Goal: Task Accomplishment & Management: Use online tool/utility

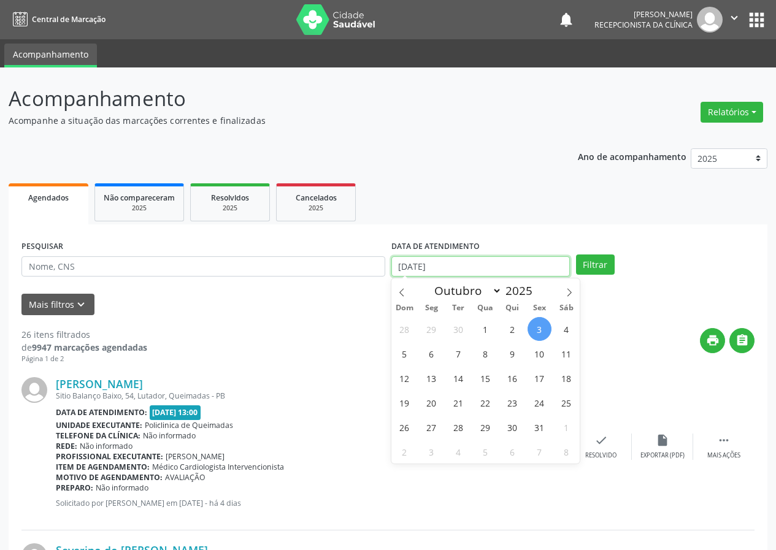
click at [522, 265] on input "[DATE]" at bounding box center [480, 266] width 179 height 21
click at [429, 358] on span "6" at bounding box center [432, 354] width 24 height 24
type input "[DATE]"
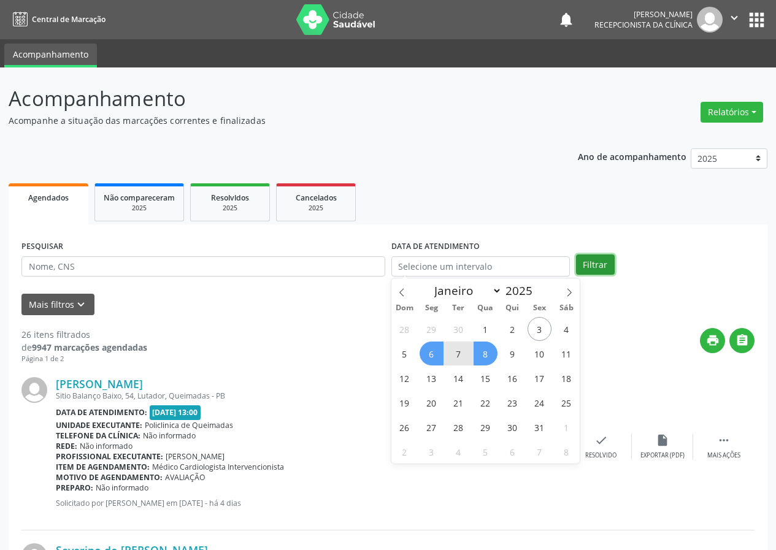
click at [591, 269] on button "Filtrar" at bounding box center [595, 265] width 39 height 21
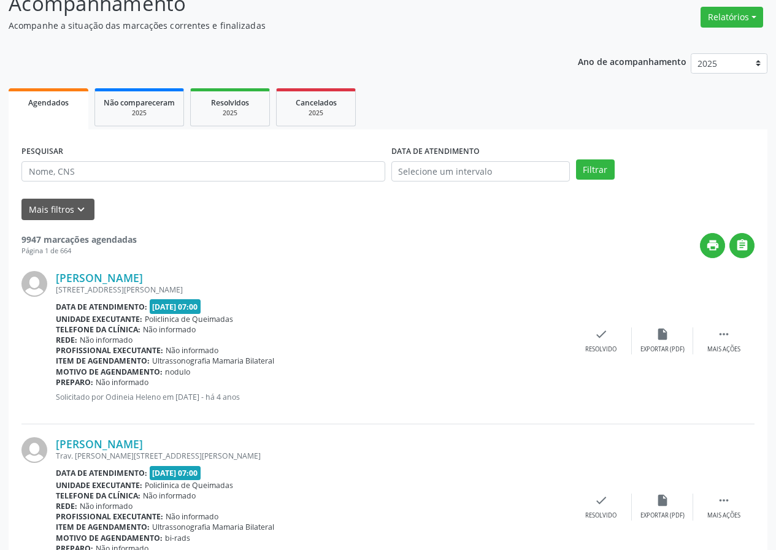
scroll to position [123, 0]
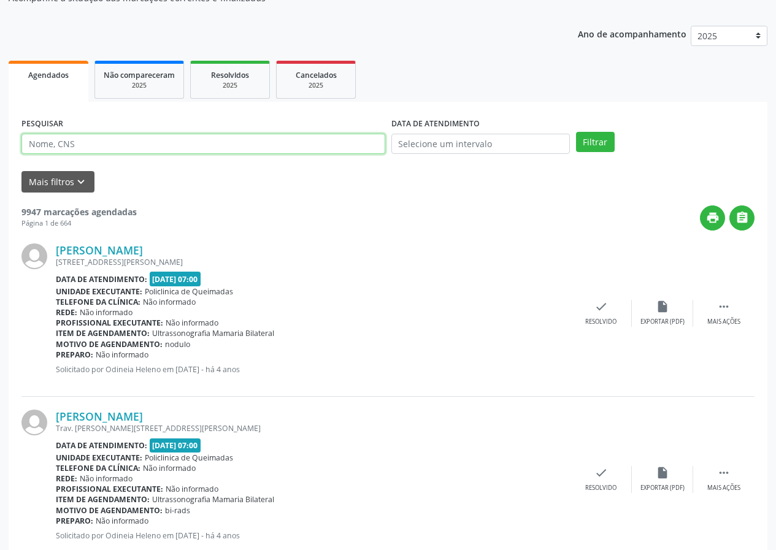
click at [75, 144] on input "text" at bounding box center [203, 144] width 364 height 21
type input "neurologista"
click at [576, 132] on button "Filtrar" at bounding box center [595, 142] width 39 height 21
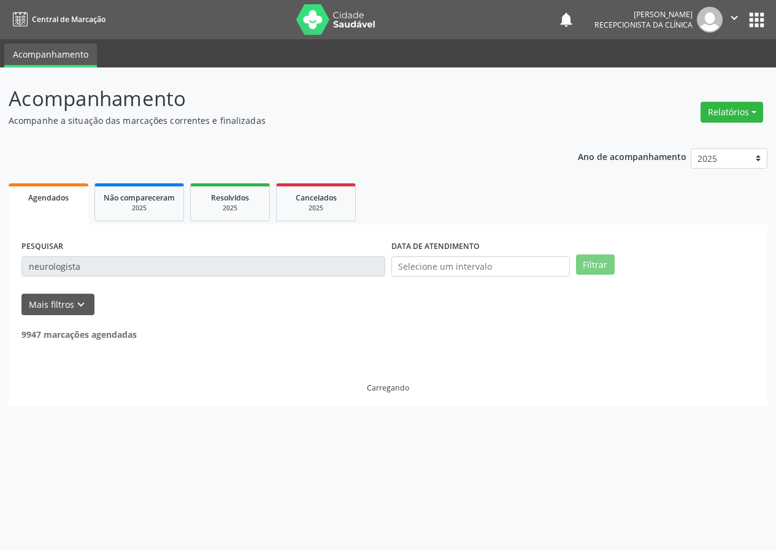
scroll to position [0, 0]
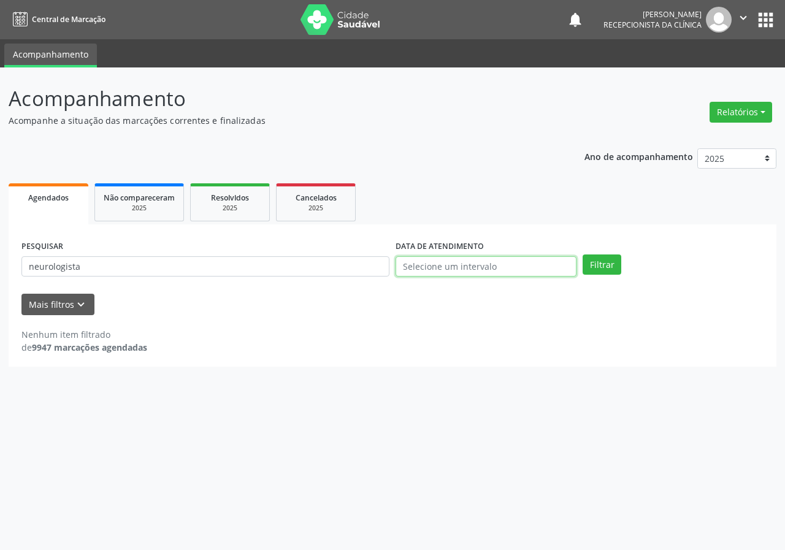
click at [479, 268] on input "text" at bounding box center [486, 266] width 181 height 21
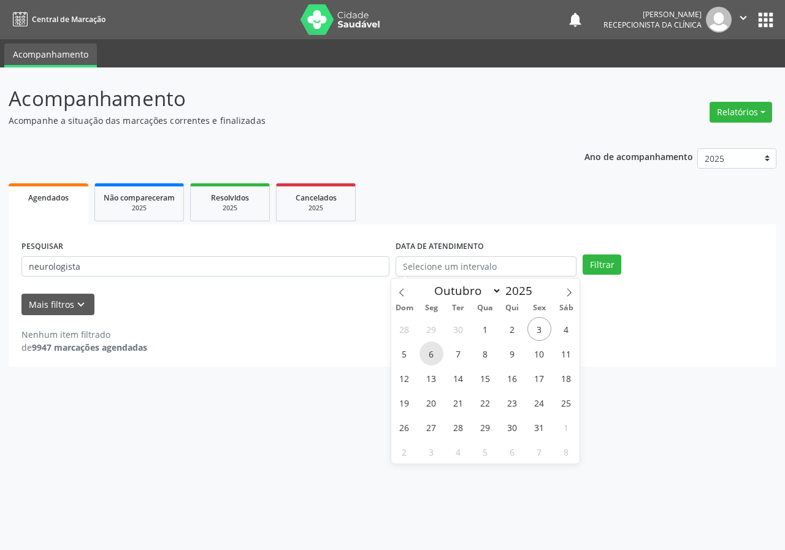
click at [430, 356] on span "6" at bounding box center [432, 354] width 24 height 24
type input "[DATE]"
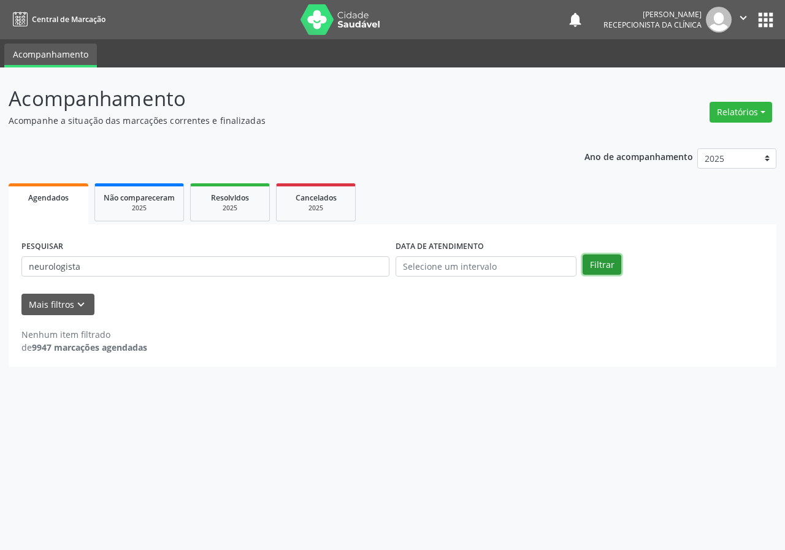
click at [605, 261] on button "Filtrar" at bounding box center [602, 265] width 39 height 21
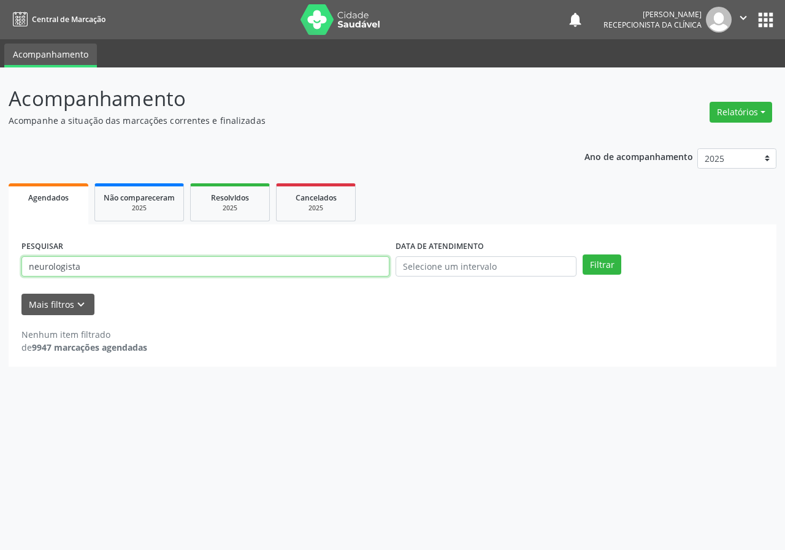
click at [91, 268] on input "neurologista" at bounding box center [205, 266] width 368 height 21
click at [774, 112] on div "Relatórios Agendamentos Procedimentos realizados" at bounding box center [741, 112] width 71 height 29
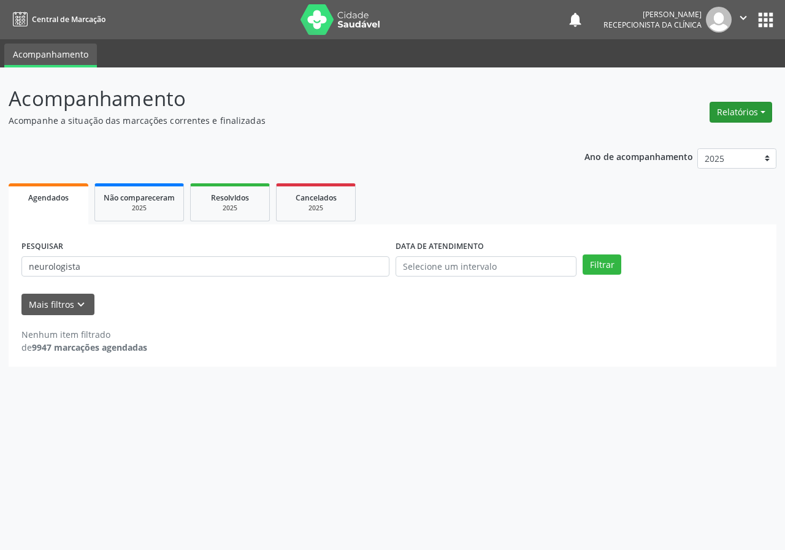
click at [759, 112] on button "Relatórios" at bounding box center [741, 112] width 63 height 21
click at [671, 137] on link "Agendamentos" at bounding box center [707, 138] width 132 height 17
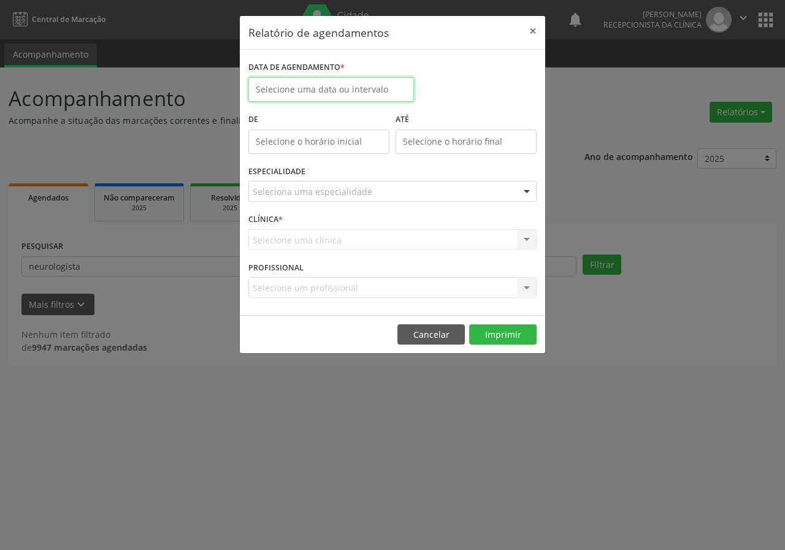
click at [299, 88] on input "text" at bounding box center [331, 89] width 166 height 25
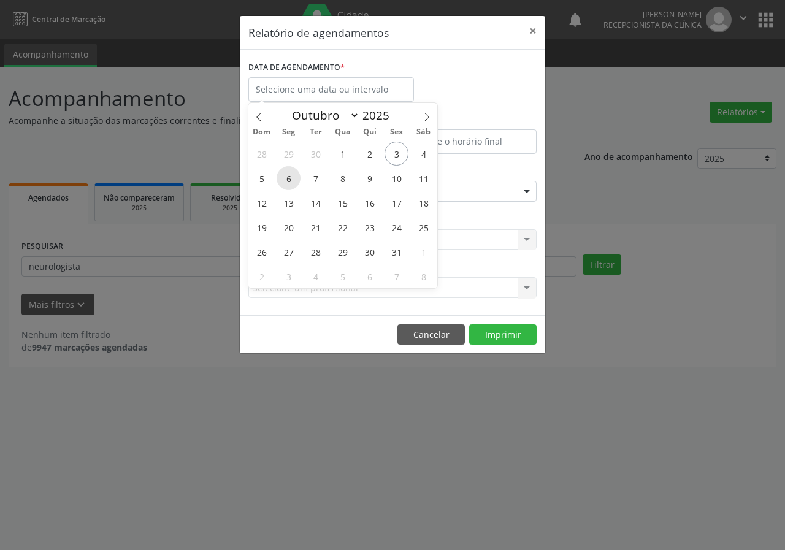
click at [289, 181] on span "6" at bounding box center [289, 178] width 24 height 24
type input "[DATE]"
select select "9"
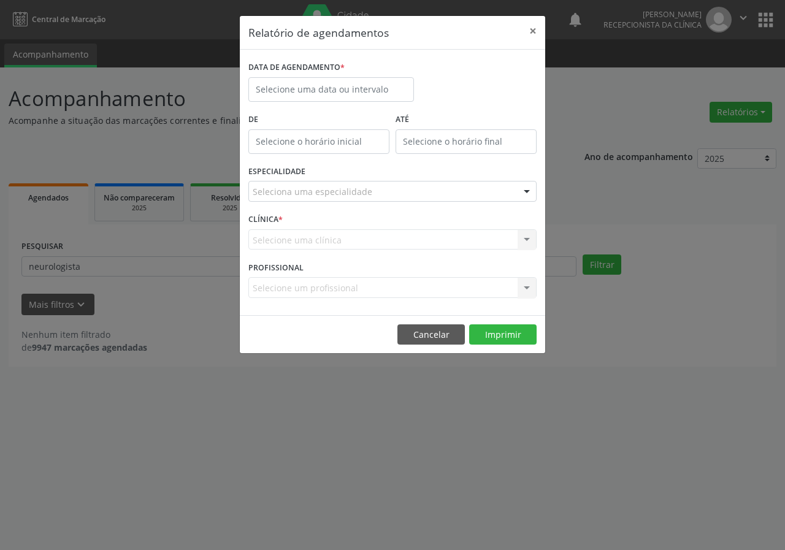
click at [460, 101] on div "DATA DE AGENDAMENTO *" at bounding box center [392, 84] width 295 height 52
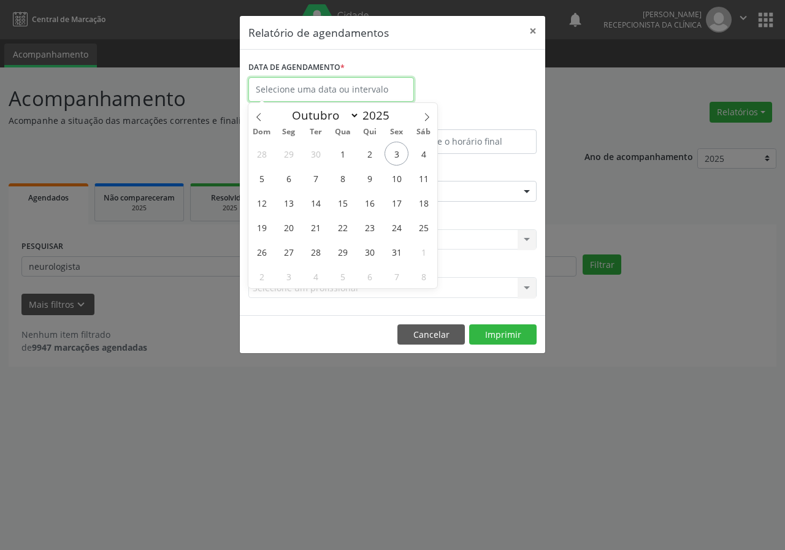
click at [337, 88] on input "text" at bounding box center [331, 89] width 166 height 25
click at [290, 176] on span "6" at bounding box center [289, 178] width 24 height 24
type input "[DATE]"
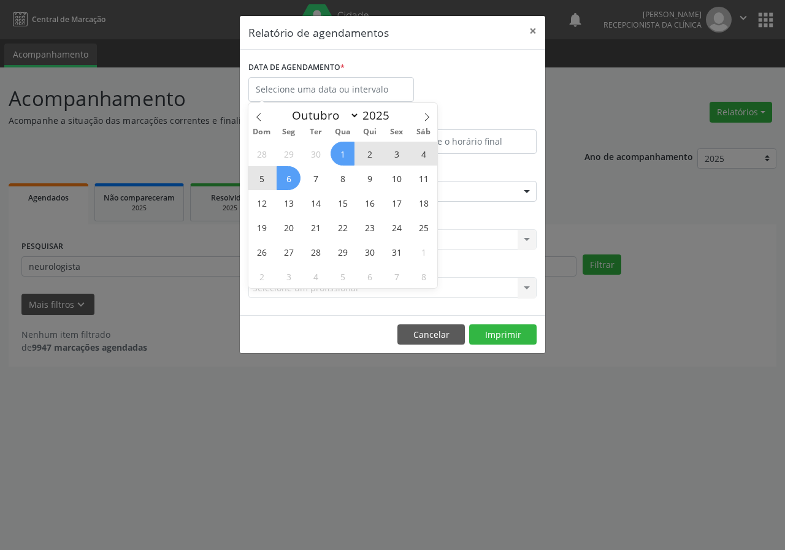
select select "9"
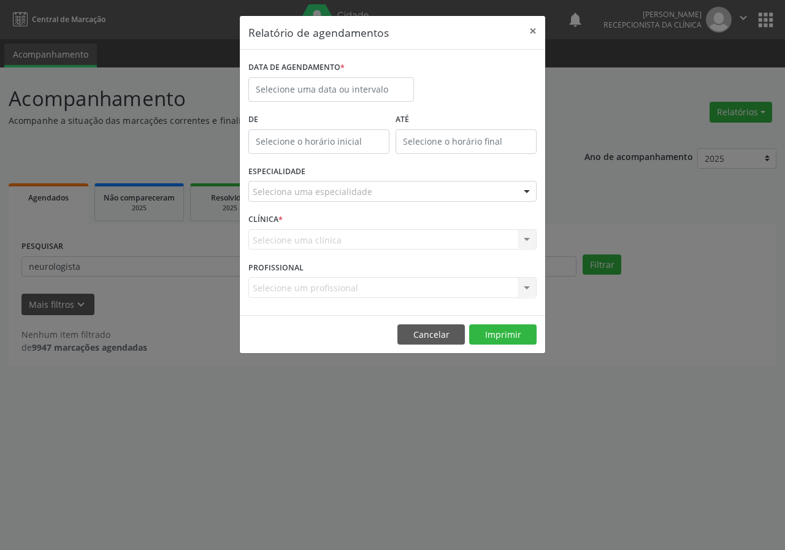
click at [420, 84] on div "DATA DE AGENDAMENTO *" at bounding box center [392, 84] width 295 height 52
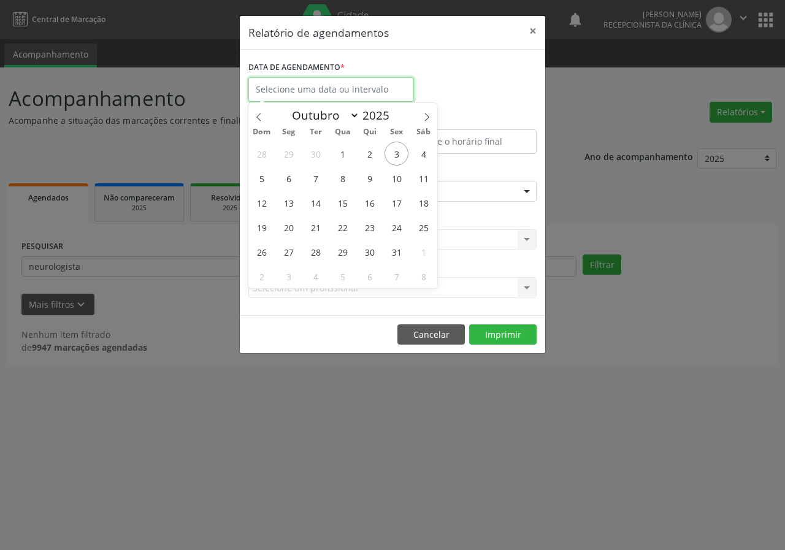
click at [356, 94] on input "text" at bounding box center [331, 89] width 166 height 25
click at [292, 173] on span "6" at bounding box center [289, 178] width 24 height 24
type input "[DATE]"
click at [292, 173] on span "6" at bounding box center [289, 178] width 24 height 24
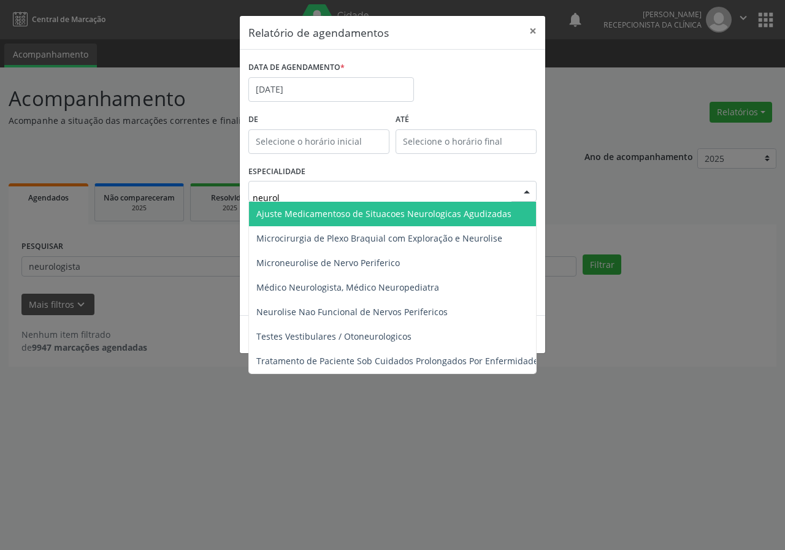
type input "neurolo"
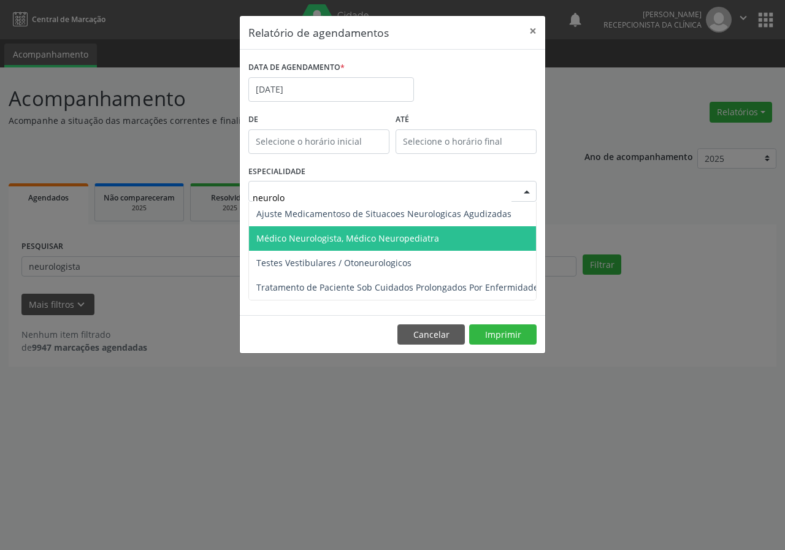
click at [334, 236] on span "Médico Neurologista, Médico Neuropediatra" at bounding box center [347, 239] width 183 height 12
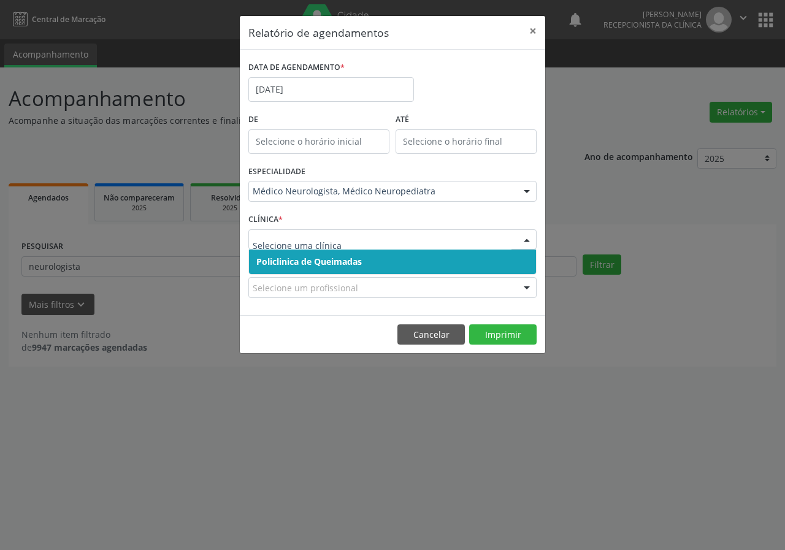
click at [346, 265] on span "Policlinica de Queimadas" at bounding box center [309, 262] width 106 height 12
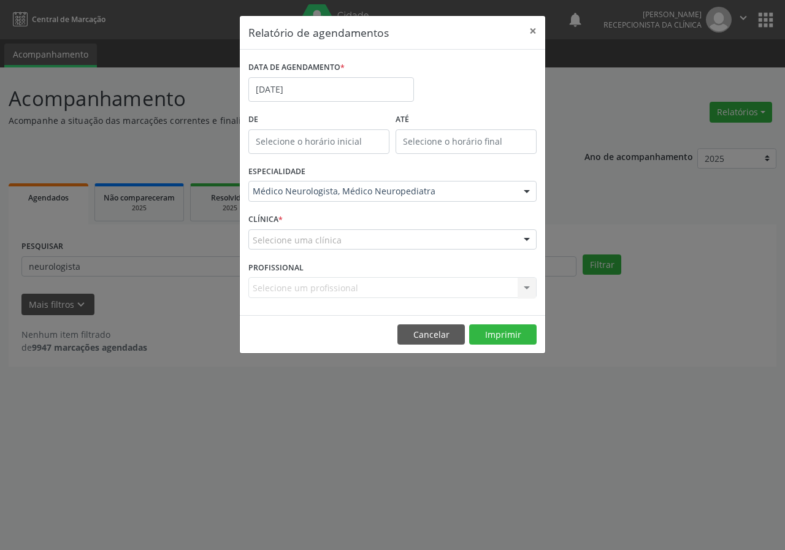
click at [412, 291] on div "Selecione um profissional Nenhum resultado encontrado para: " " Não há nenhuma …" at bounding box center [392, 287] width 288 height 21
click at [512, 331] on button "Imprimir" at bounding box center [502, 335] width 67 height 21
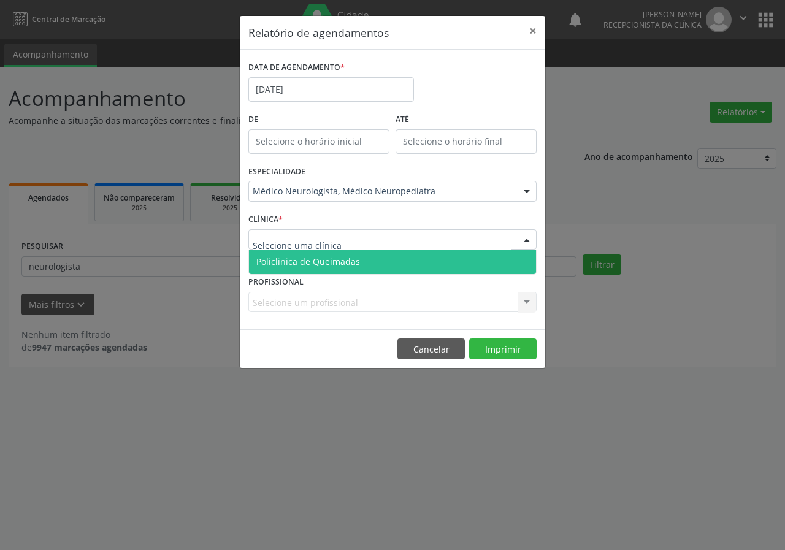
click at [295, 260] on span "Policlinica de Queimadas" at bounding box center [308, 262] width 104 height 12
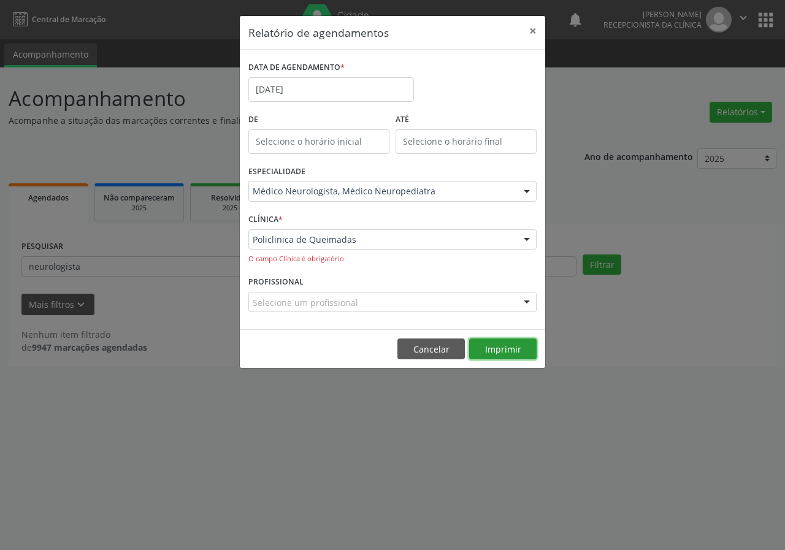
click at [483, 347] on button "Imprimir" at bounding box center [502, 349] width 67 height 21
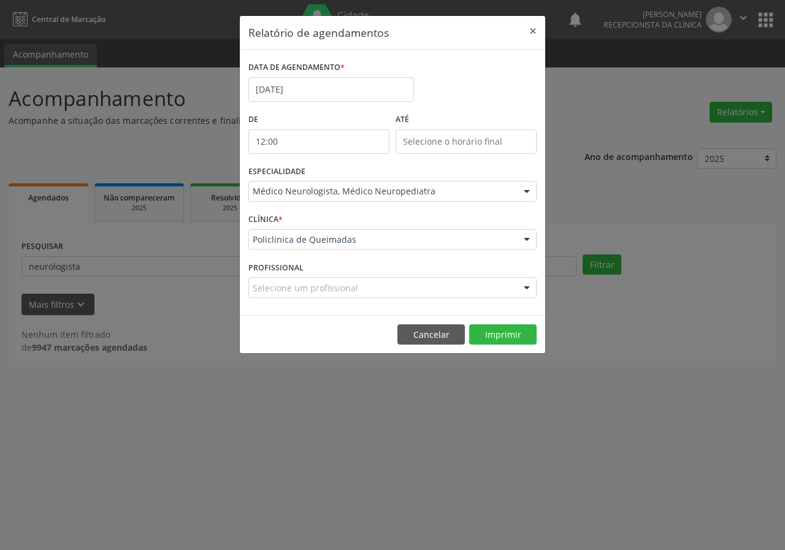
click at [304, 142] on input "12:00" at bounding box center [318, 141] width 141 height 25
click at [336, 160] on span at bounding box center [337, 162] width 9 height 12
type input "13:00"
type input "13"
click at [336, 160] on span at bounding box center [337, 162] width 9 height 12
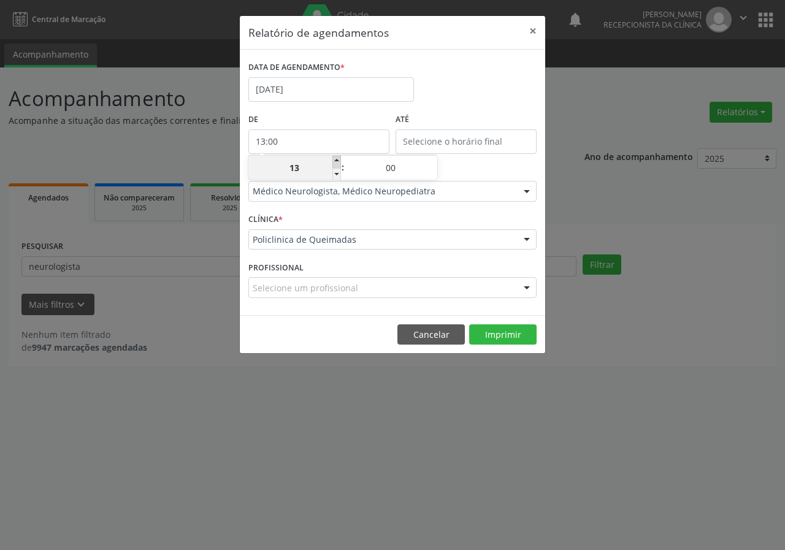
type input "14:00"
type input "14"
click at [336, 160] on span at bounding box center [337, 162] width 9 height 12
type input "15:00"
type input "15"
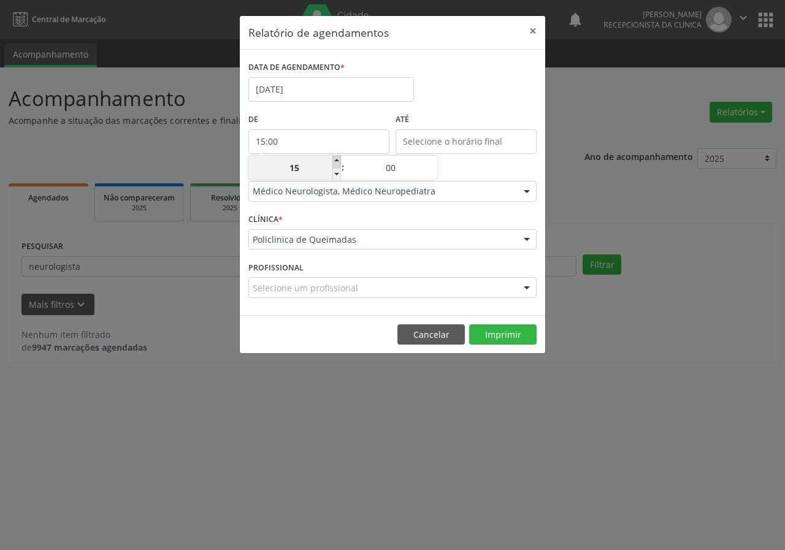
click at [336, 160] on span at bounding box center [337, 162] width 9 height 12
type input "16:00"
type input "16"
click at [336, 160] on span at bounding box center [337, 162] width 9 height 12
type input "17:00"
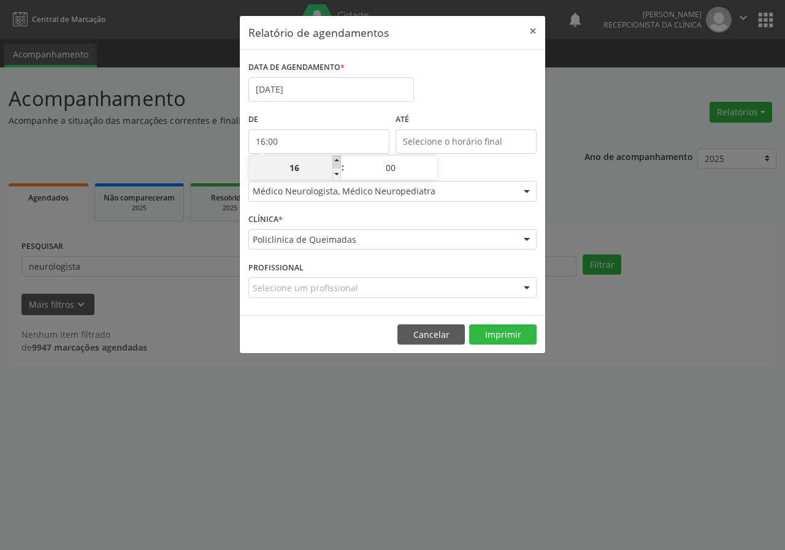
type input "17"
click at [336, 174] on span at bounding box center [337, 174] width 9 height 12
type input "16:00"
type input "16"
click at [336, 174] on span at bounding box center [337, 174] width 9 height 12
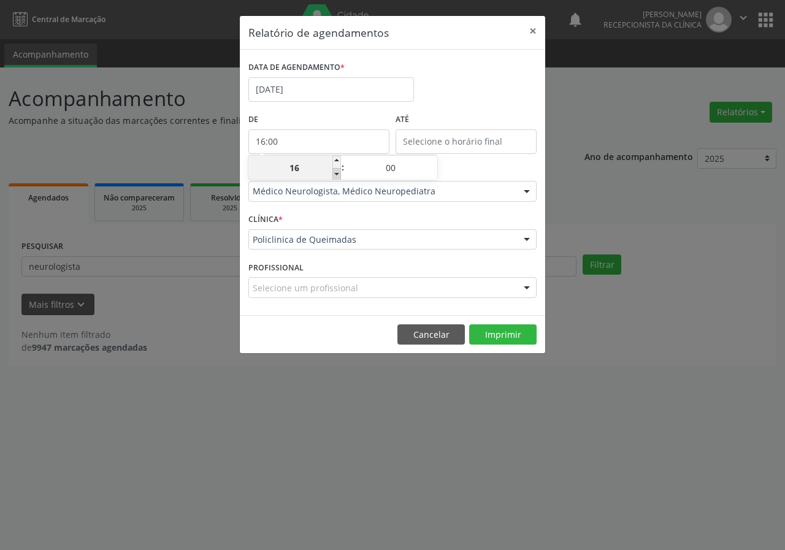
type input "15:00"
type input "15"
click at [336, 174] on span at bounding box center [337, 174] width 9 height 12
type input "14:00"
type input "14"
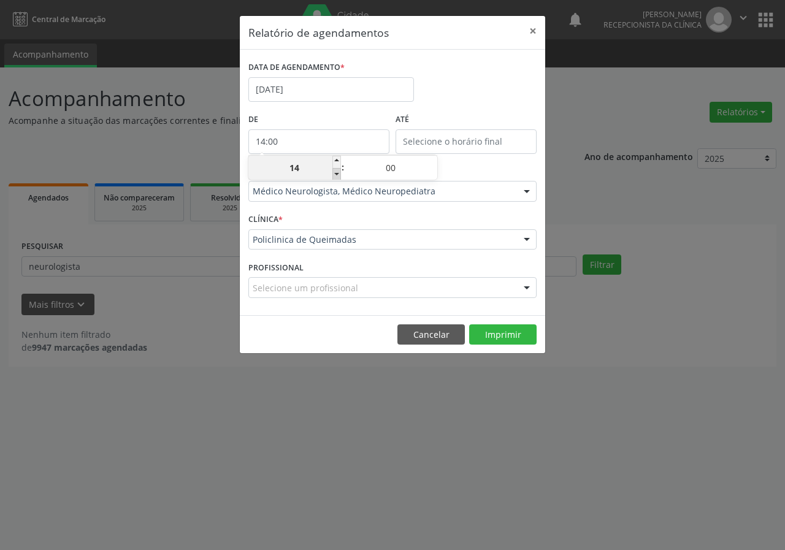
click at [336, 174] on span at bounding box center [337, 174] width 9 height 12
type input "13:00"
type input "13"
click at [336, 174] on span at bounding box center [337, 174] width 9 height 12
type input "12:00"
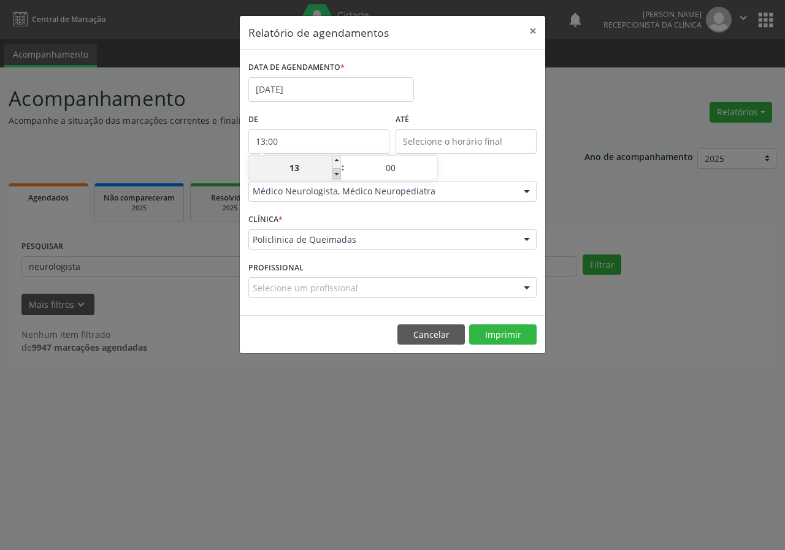
type input "12"
click at [336, 174] on span at bounding box center [337, 174] width 9 height 12
type input "11:00"
type input "11"
click at [336, 174] on span at bounding box center [337, 174] width 9 height 12
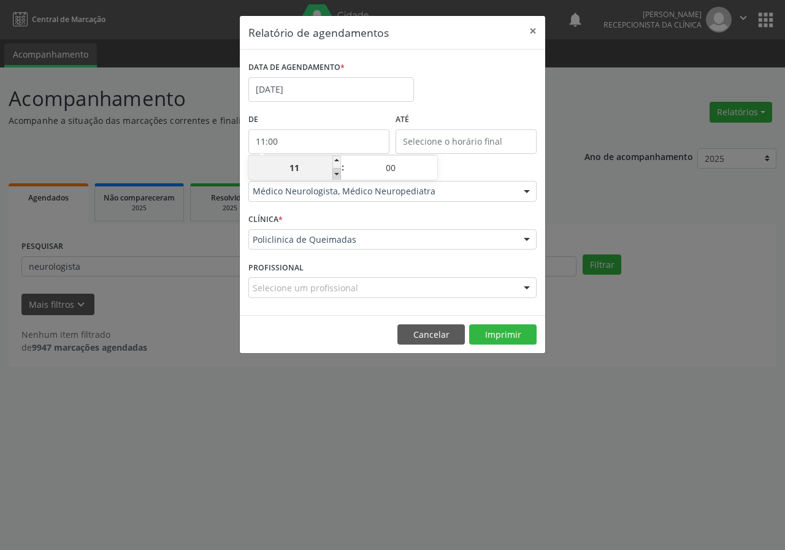
type input "10:00"
type input "10"
click at [336, 174] on span at bounding box center [337, 174] width 9 height 12
type input "09:00"
type input "09"
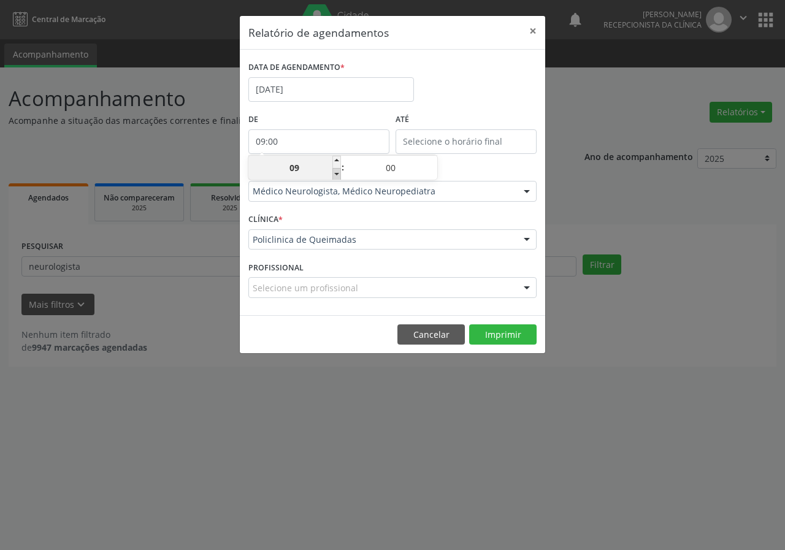
click at [336, 174] on span at bounding box center [337, 174] width 9 height 12
type input "08:00"
type input "08"
click at [336, 174] on span at bounding box center [337, 174] width 9 height 12
type input "07:00"
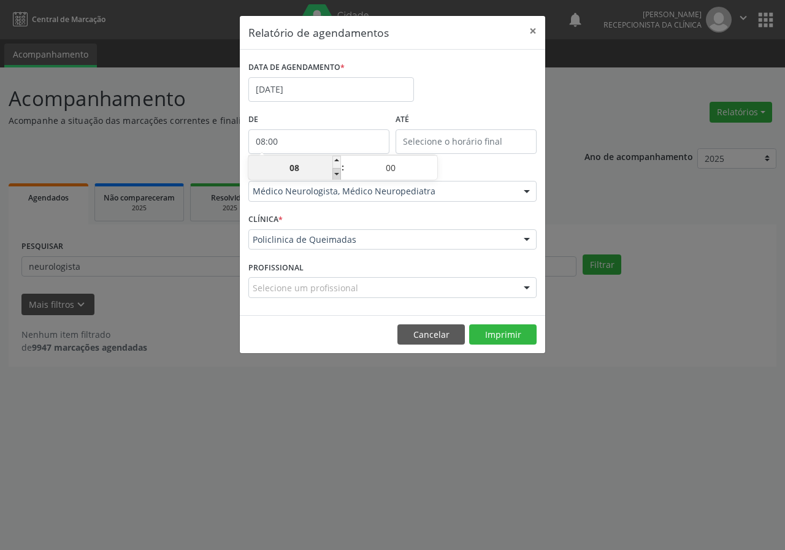
type input "07"
click at [336, 174] on span at bounding box center [337, 174] width 9 height 12
type input "06:00"
type input "06"
click at [339, 158] on span at bounding box center [337, 162] width 9 height 12
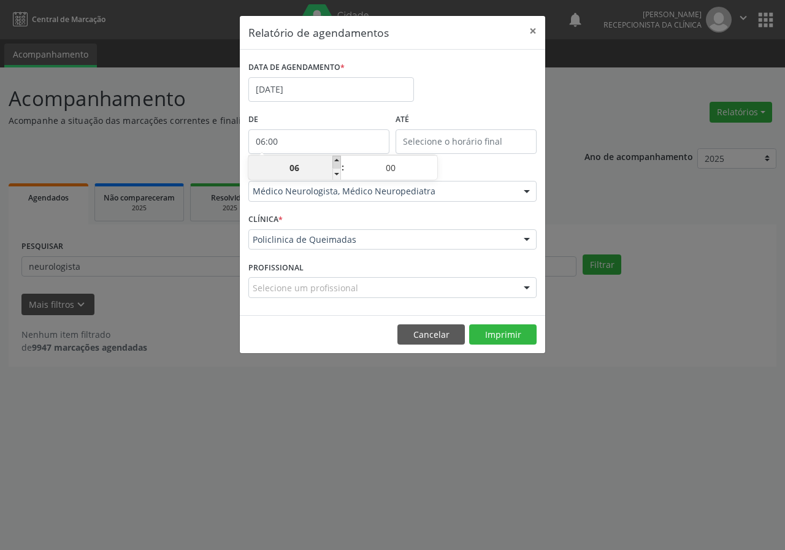
type input "07:00"
type input "07"
click at [312, 165] on input "07" at bounding box center [294, 168] width 93 height 25
click at [363, 142] on input "07:00" at bounding box center [318, 141] width 141 height 25
type input "12:00"
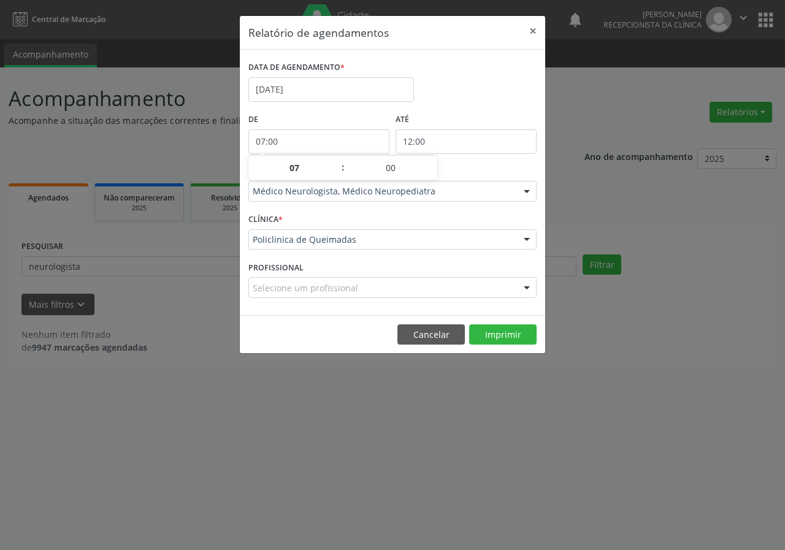
click at [433, 130] on input "12:00" at bounding box center [466, 141] width 141 height 25
click at [337, 169] on div "ESPECIALIDADE Médico Neurologista, Médico Neuropediatra Todas as especialidades…" at bounding box center [392, 187] width 295 height 48
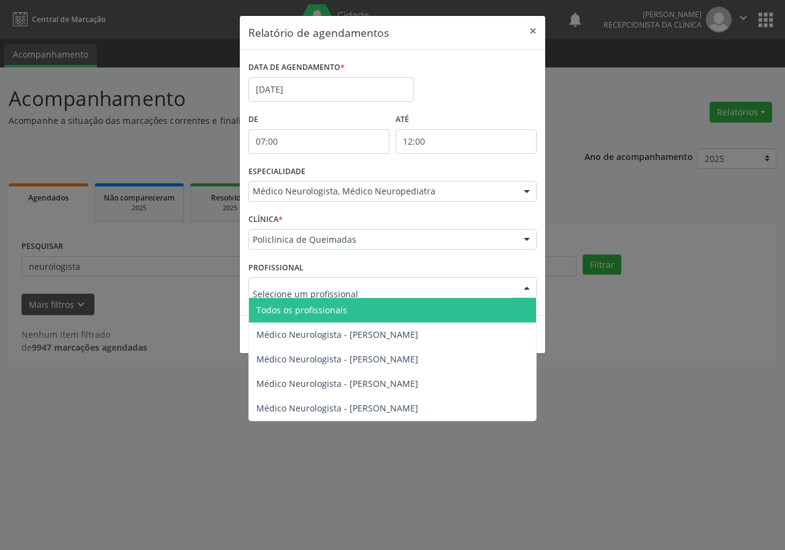
click at [529, 284] on div at bounding box center [527, 288] width 18 height 21
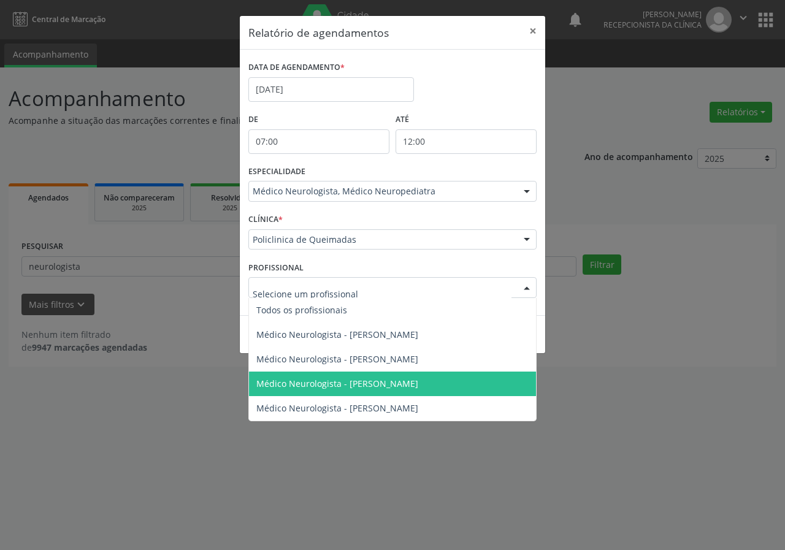
click at [379, 391] on span "Médico Neurologista - [PERSON_NAME]" at bounding box center [392, 384] width 287 height 25
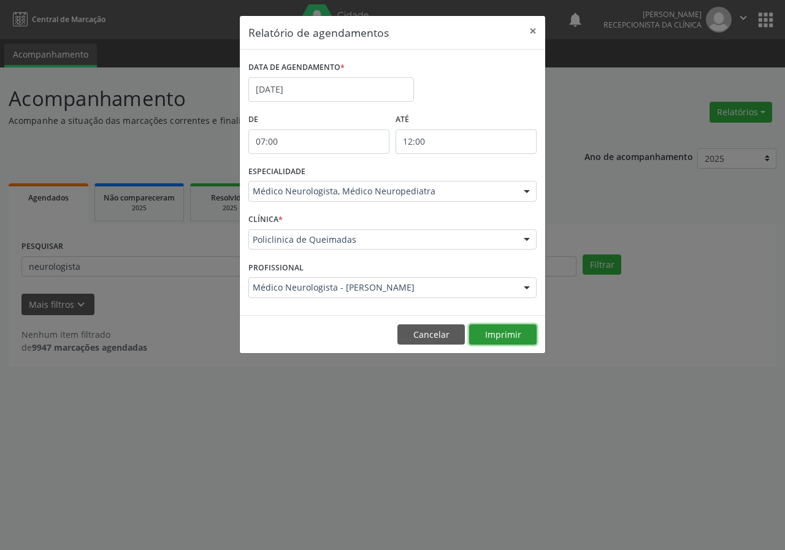
click at [499, 335] on button "Imprimir" at bounding box center [502, 335] width 67 height 21
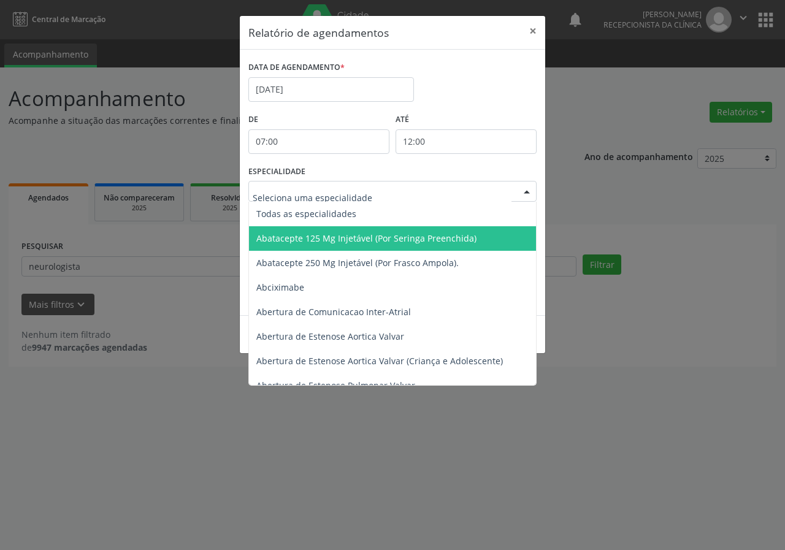
click at [528, 191] on div at bounding box center [527, 192] width 18 height 21
click at [396, 191] on input "text" at bounding box center [382, 197] width 259 height 25
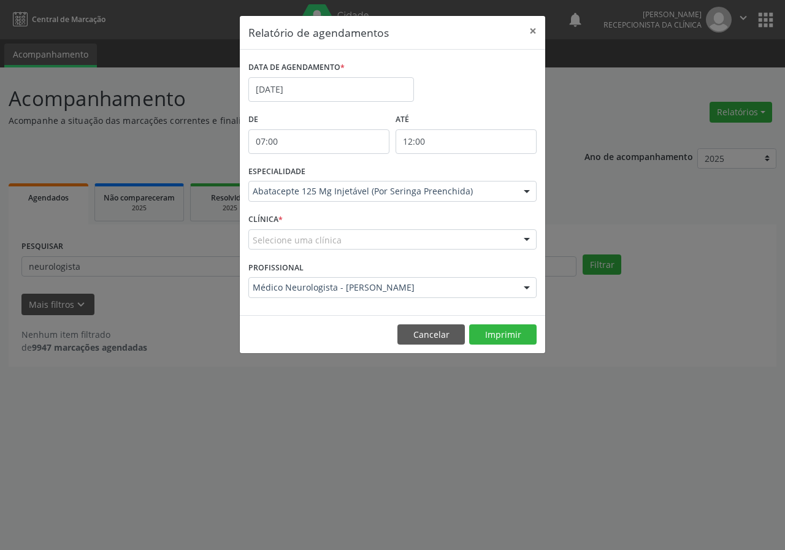
click at [529, 193] on div at bounding box center [527, 192] width 18 height 21
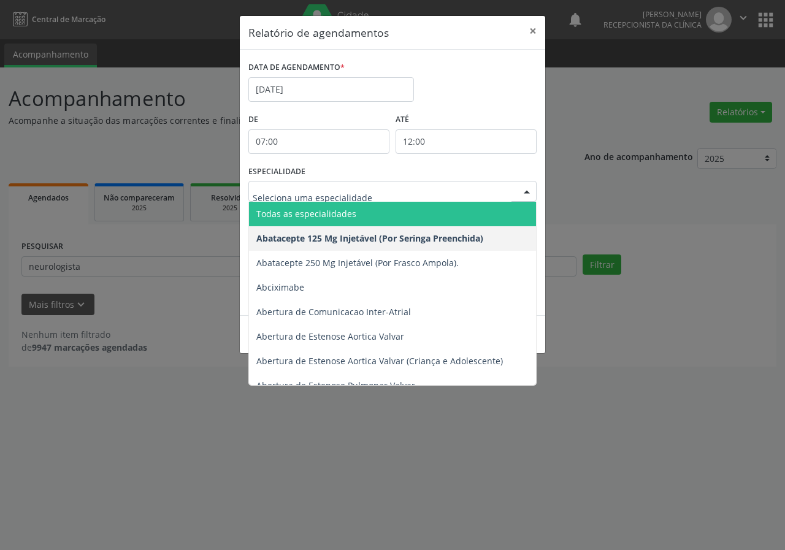
click at [326, 220] on span "Todas as especialidades" at bounding box center [643, 214] width 789 height 25
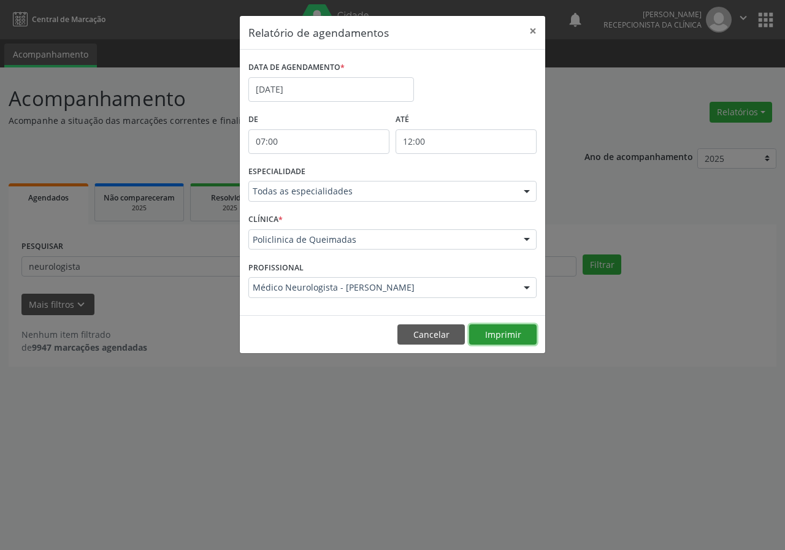
click at [492, 334] on button "Imprimir" at bounding box center [502, 335] width 67 height 21
click at [441, 329] on button "Cancelar" at bounding box center [431, 335] width 67 height 21
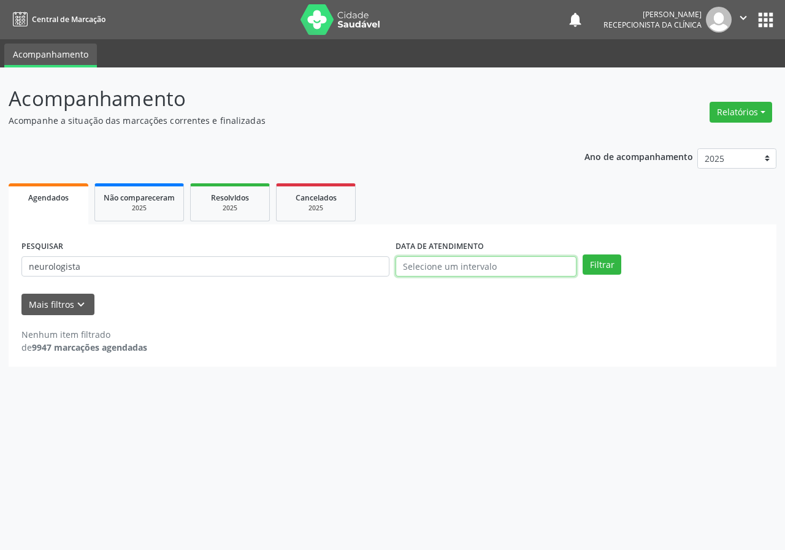
click at [426, 265] on input "text" at bounding box center [486, 266] width 181 height 21
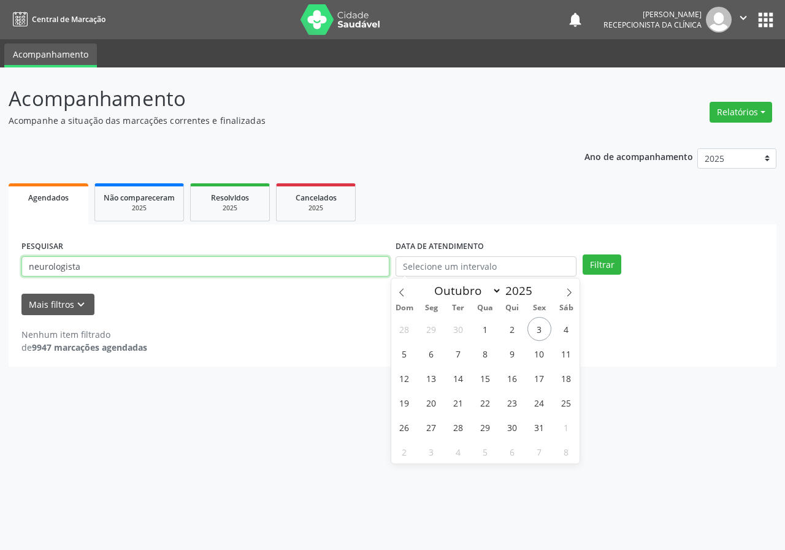
click at [188, 271] on input "neurologista" at bounding box center [205, 266] width 368 height 21
drag, startPoint x: 135, startPoint y: 269, endPoint x: 0, endPoint y: 266, distance: 135.0
click at [0, 266] on div "Acompanhamento Acompanhe a situação das marcações correntes e finalizadas Relat…" at bounding box center [392, 308] width 785 height 483
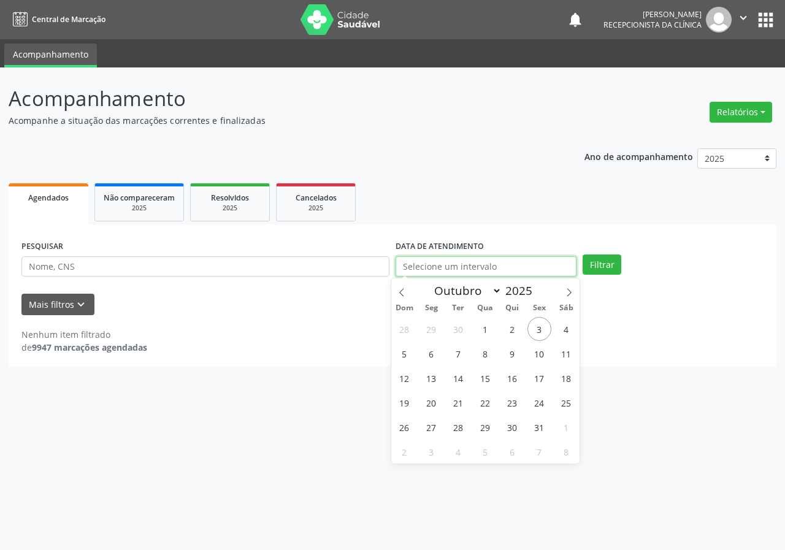
click at [429, 268] on input "text" at bounding box center [486, 266] width 181 height 21
click at [433, 354] on span "6" at bounding box center [432, 354] width 24 height 24
type input "[DATE]"
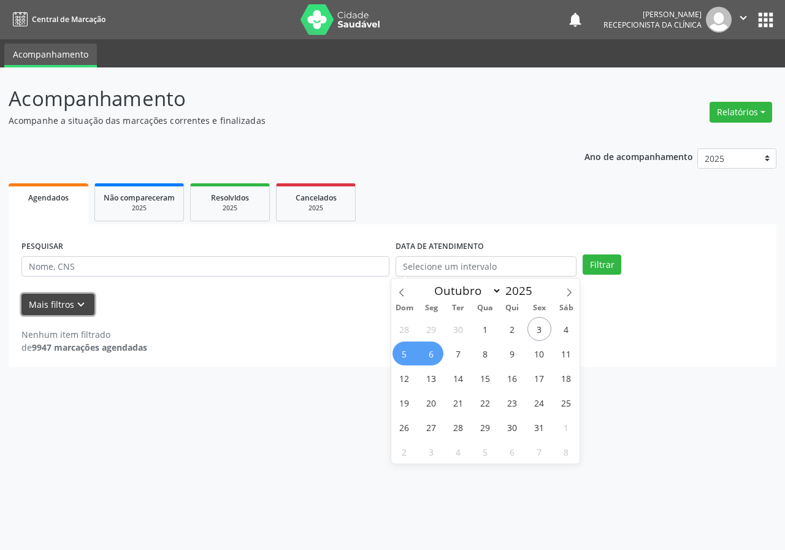
click at [61, 303] on button "Mais filtros keyboard_arrow_down" at bounding box center [57, 304] width 73 height 21
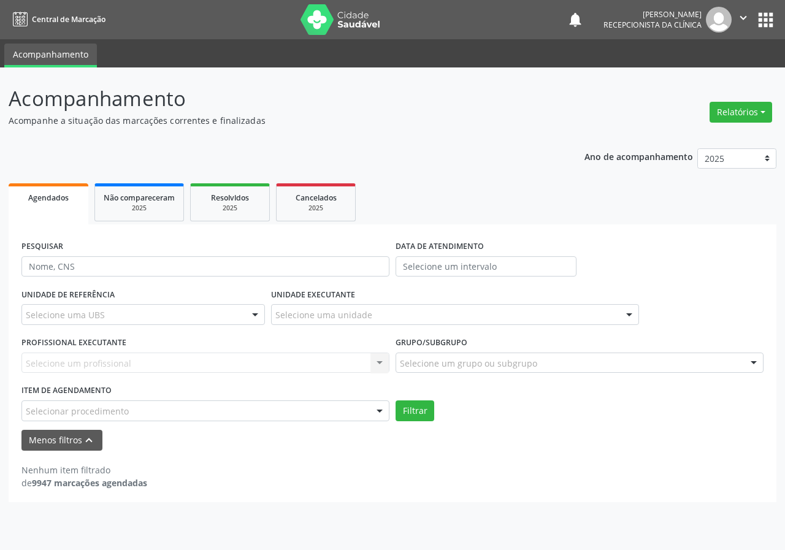
click at [256, 315] on div at bounding box center [255, 315] width 18 height 21
type input "p"
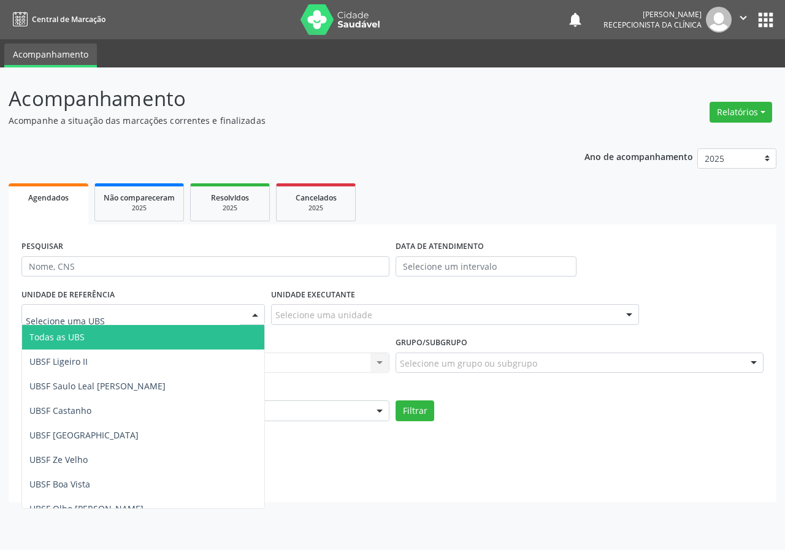
click at [131, 336] on span "Todas as UBS" at bounding box center [143, 337] width 242 height 25
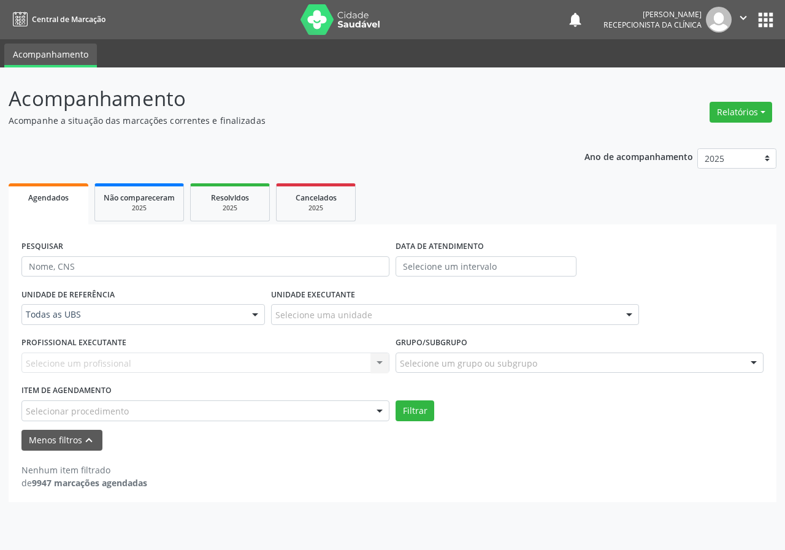
click at [379, 412] on div at bounding box center [380, 411] width 18 height 21
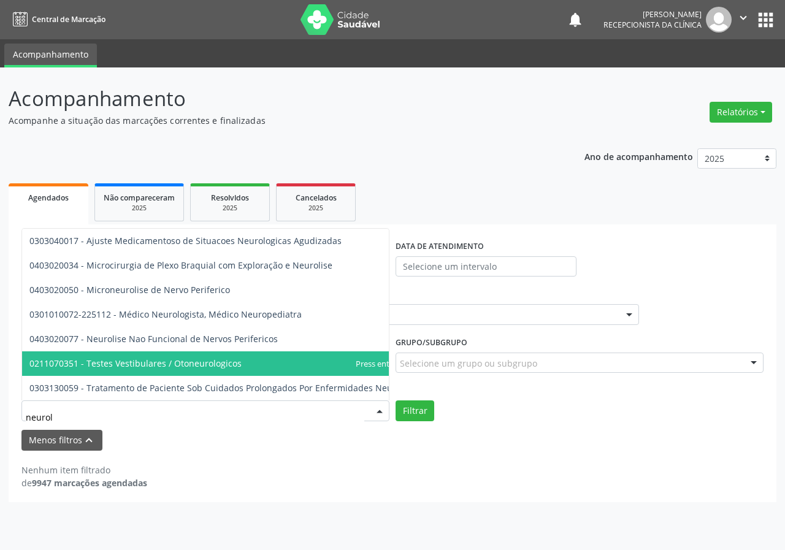
type input "neurolo"
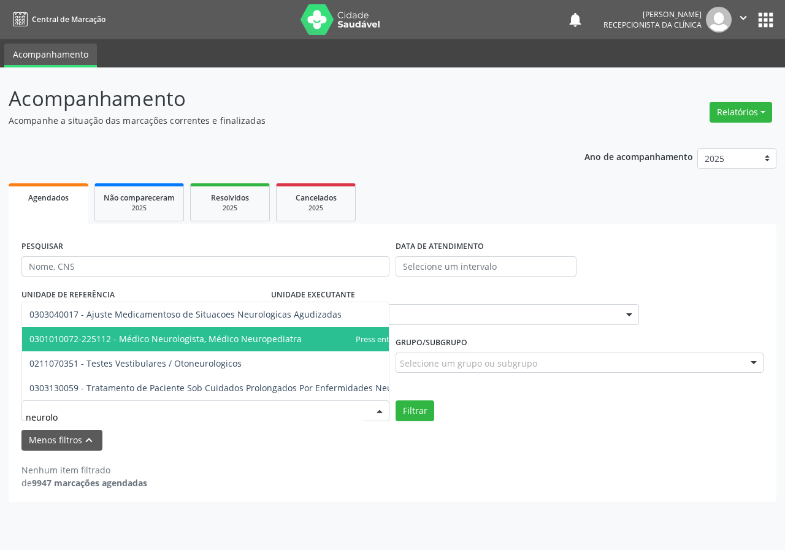
click at [196, 333] on span "0301010072-225112 - Médico Neurologista, Médico Neuropediatra" at bounding box center [165, 339] width 272 height 12
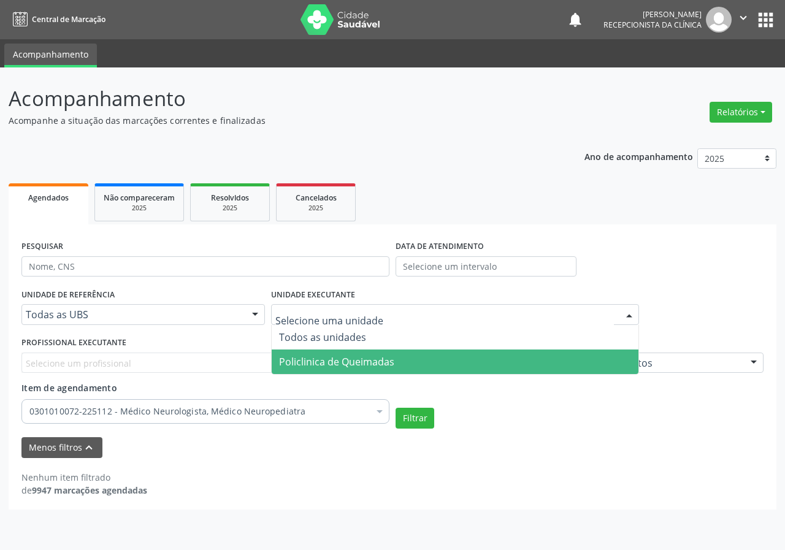
click at [336, 359] on span "Policlinica de Queimadas" at bounding box center [336, 361] width 115 height 13
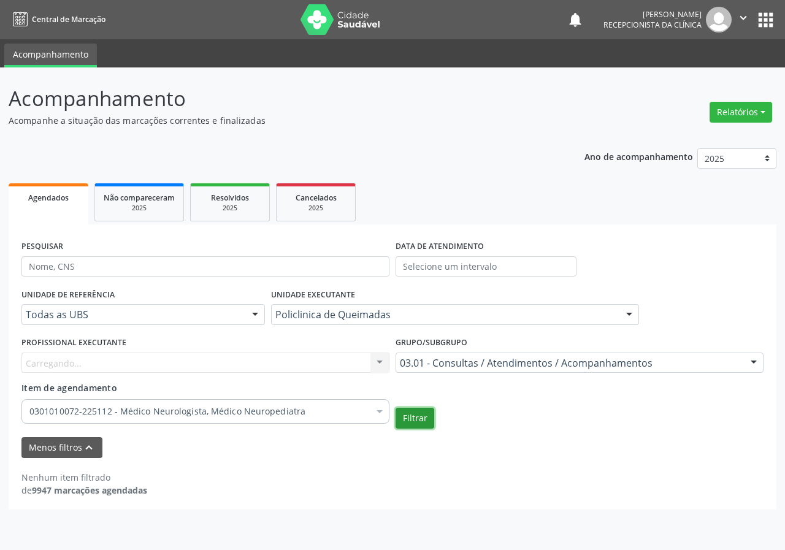
click at [416, 420] on button "Filtrar" at bounding box center [415, 418] width 39 height 21
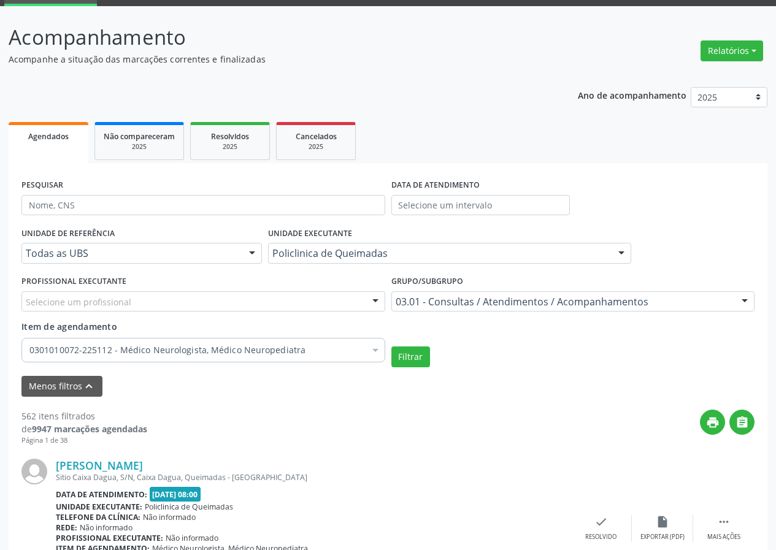
scroll to position [54, 0]
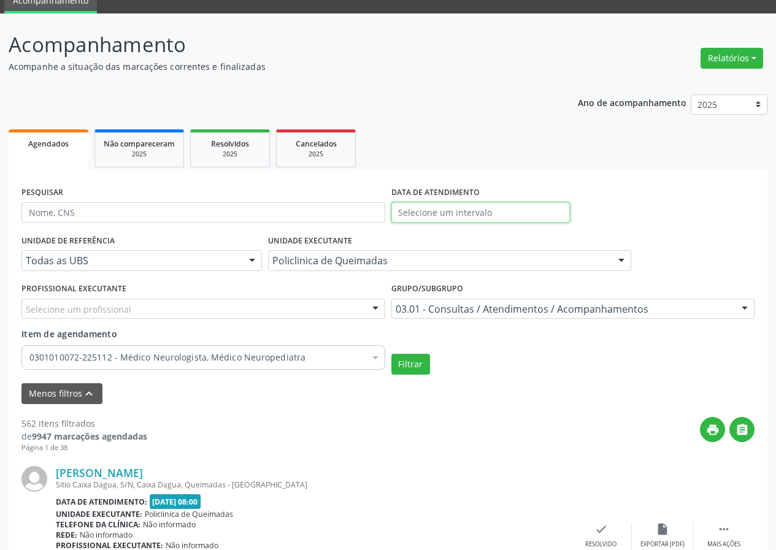
click at [462, 212] on input "text" at bounding box center [480, 212] width 179 height 21
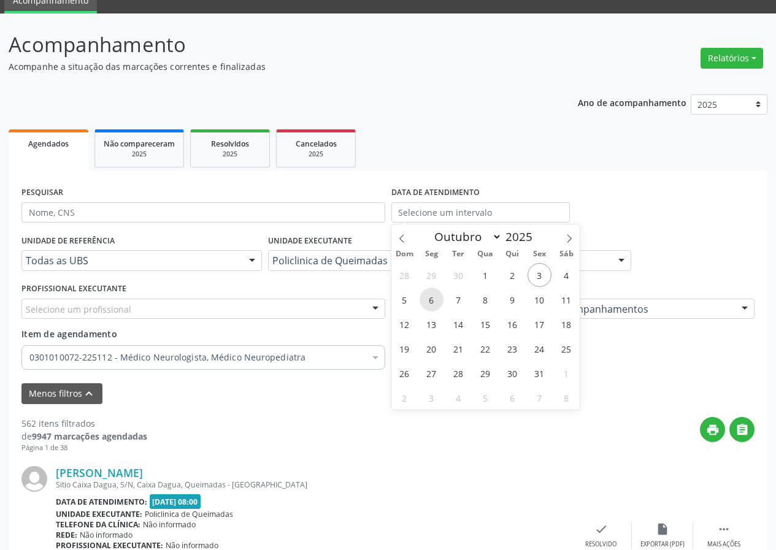
click at [434, 299] on span "6" at bounding box center [432, 300] width 24 height 24
type input "[DATE]"
click at [433, 303] on span "6" at bounding box center [432, 300] width 24 height 24
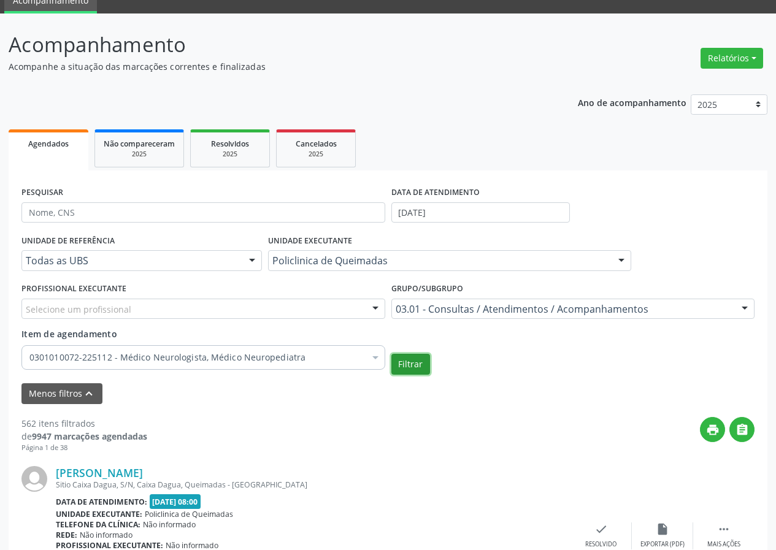
click at [408, 369] on button "Filtrar" at bounding box center [410, 364] width 39 height 21
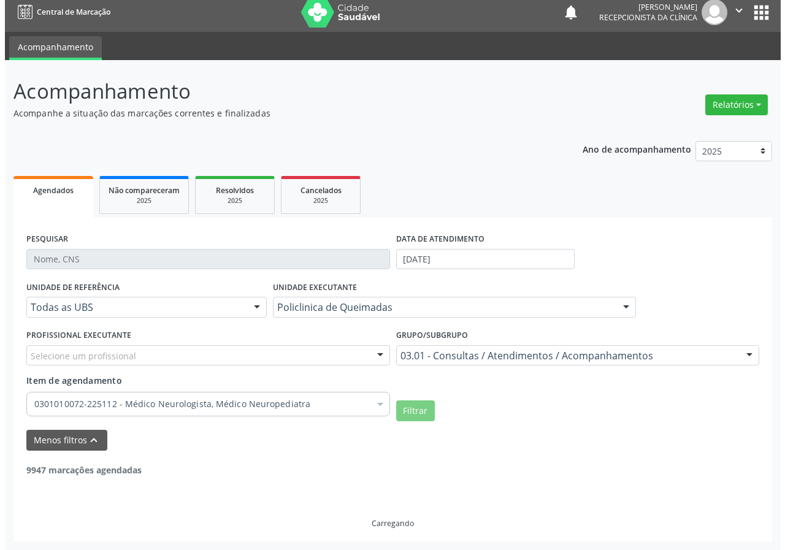
scroll to position [0, 0]
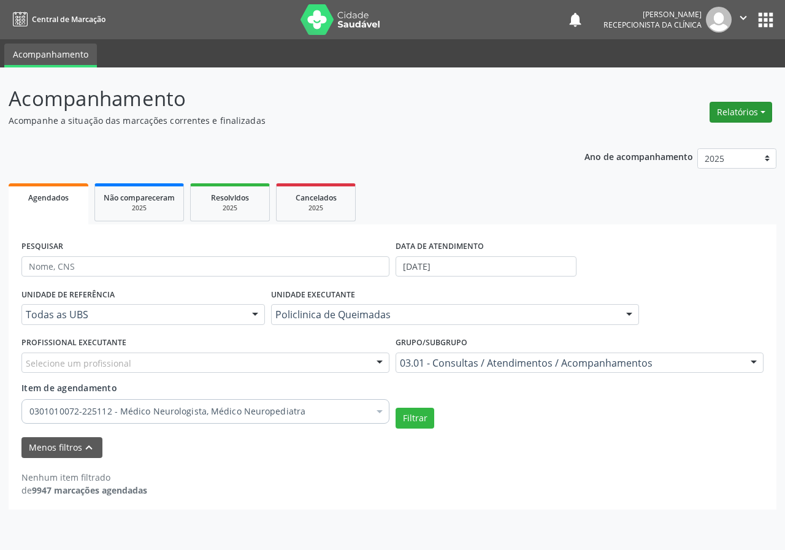
click at [763, 112] on button "Relatórios" at bounding box center [741, 112] width 63 height 21
click at [698, 141] on link "Agendamentos" at bounding box center [707, 138] width 132 height 17
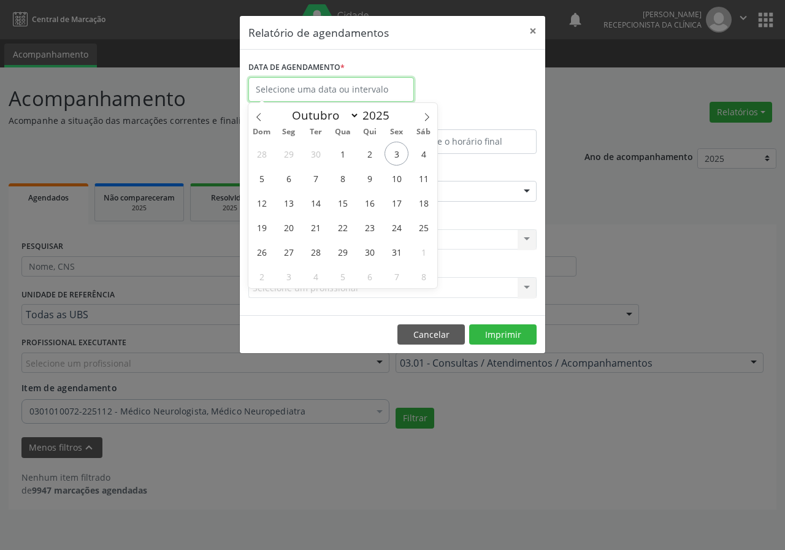
click at [355, 88] on input "text" at bounding box center [331, 89] width 166 height 25
click at [287, 177] on span "6" at bounding box center [289, 178] width 24 height 24
type input "[DATE]"
click at [287, 177] on span "6" at bounding box center [289, 178] width 24 height 24
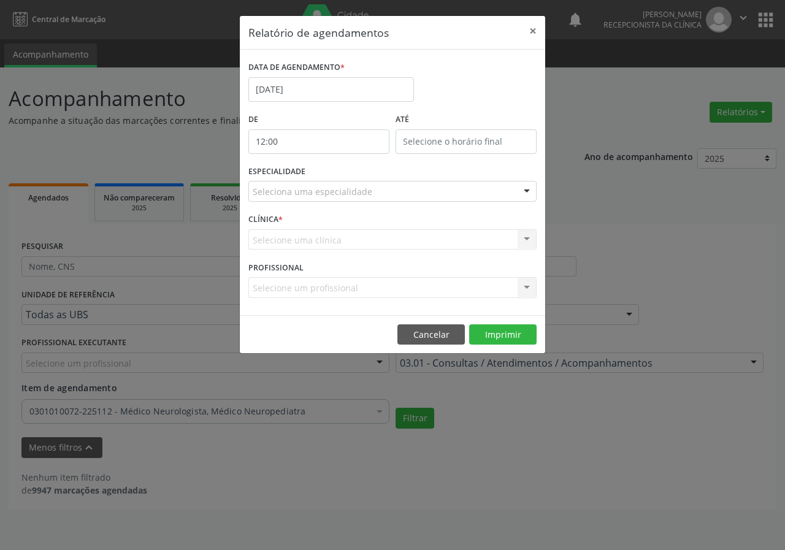
click at [323, 143] on input "12:00" at bounding box center [318, 141] width 141 height 25
click at [339, 163] on span at bounding box center [337, 162] width 9 height 12
type input "13:00"
type input "13"
click at [339, 162] on span at bounding box center [337, 162] width 9 height 12
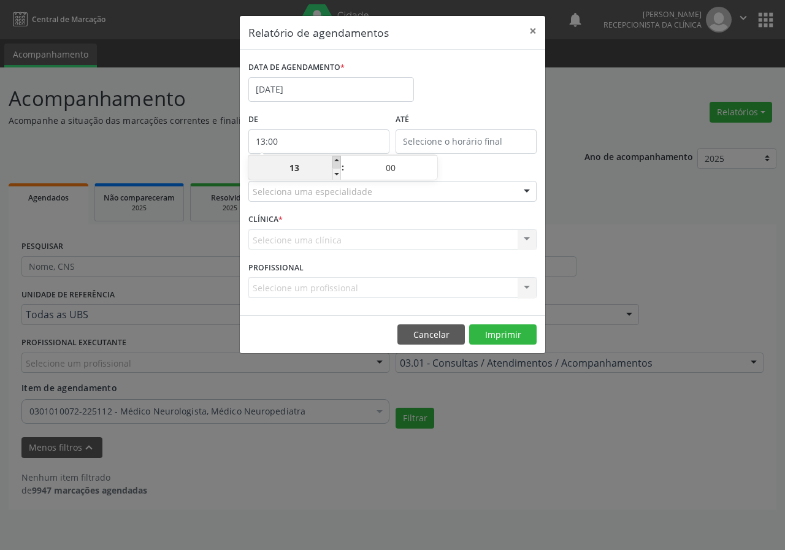
type input "14:00"
type input "14"
click at [337, 177] on span at bounding box center [337, 174] width 9 height 12
type input "13:00"
type input "13"
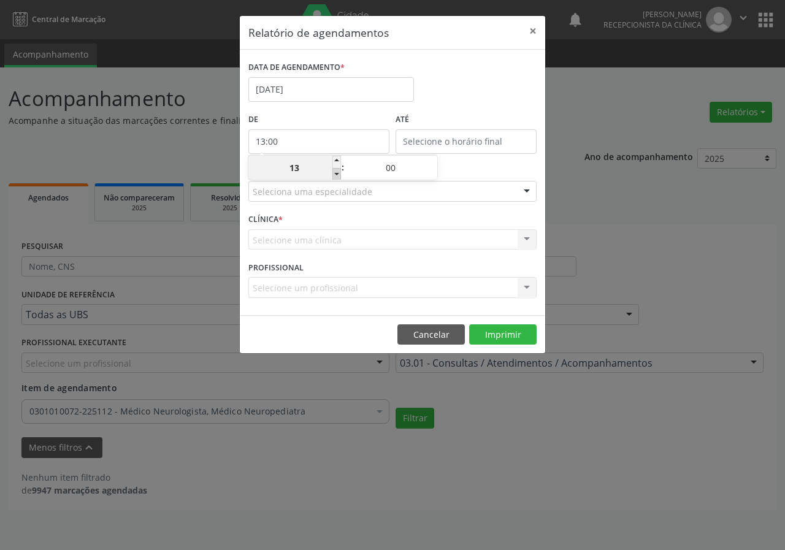
click at [337, 177] on span at bounding box center [337, 174] width 9 height 12
type input "12:00"
type input "12"
click at [337, 177] on span at bounding box center [337, 174] width 9 height 12
type input "11:00"
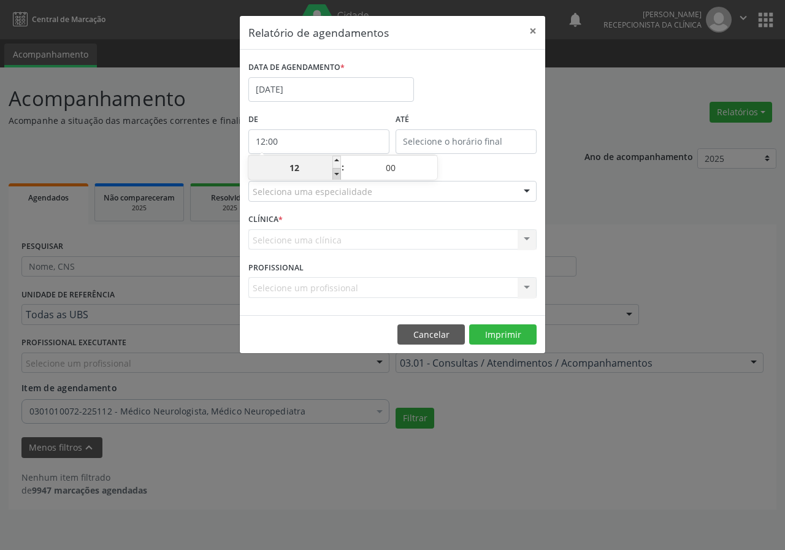
type input "11"
click at [337, 177] on span at bounding box center [337, 174] width 9 height 12
type input "10:00"
type input "10"
click at [337, 177] on span at bounding box center [337, 174] width 9 height 12
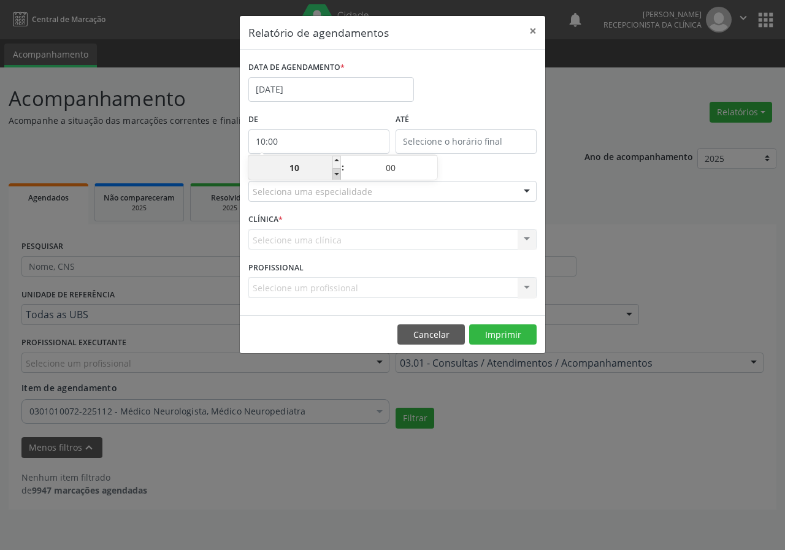
type input "09:00"
type input "09"
click at [337, 177] on span at bounding box center [337, 174] width 9 height 12
type input "08:00"
type input "08"
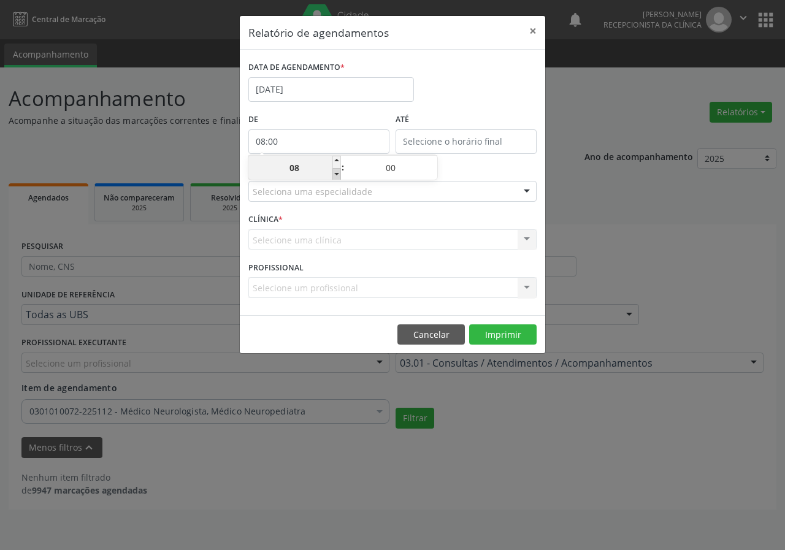
click at [337, 177] on span at bounding box center [337, 174] width 9 height 12
type input "07:00"
type input "07"
click at [337, 177] on span at bounding box center [337, 174] width 9 height 12
type input "06:00"
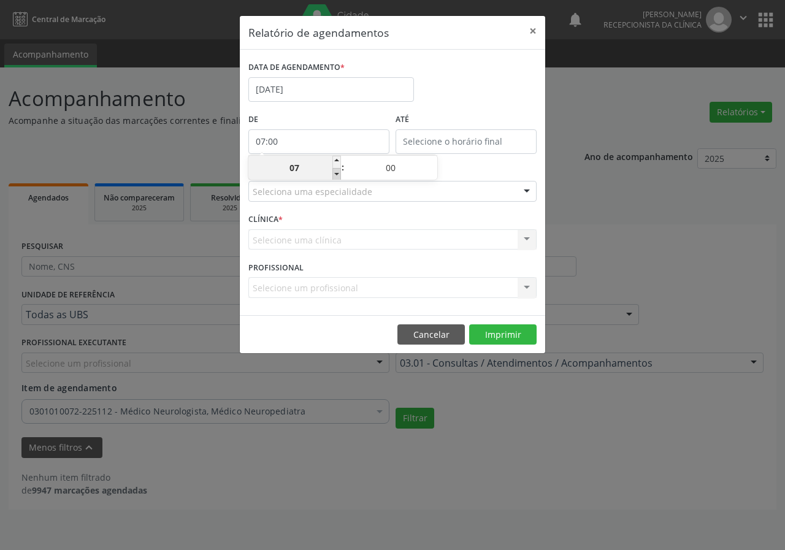
type input "06"
click at [337, 163] on span at bounding box center [337, 162] width 9 height 12
type input "07:00"
type input "07"
click at [305, 235] on div "Selecione uma clínica Policlinica de Queimadas Nenhum resultado encontrado para…" at bounding box center [392, 239] width 288 height 21
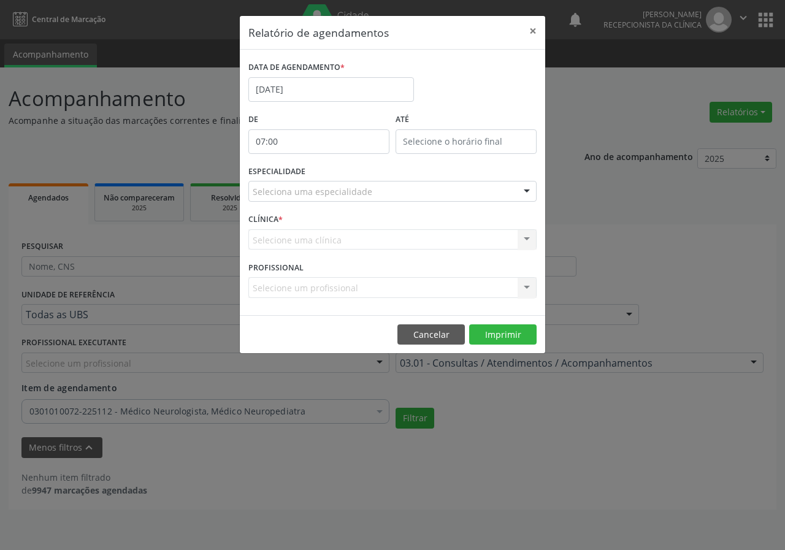
click at [290, 220] on div "CLÍNICA * Selecione uma clínica Policlinica de Queimadas Nenhum resultado encon…" at bounding box center [392, 234] width 295 height 48
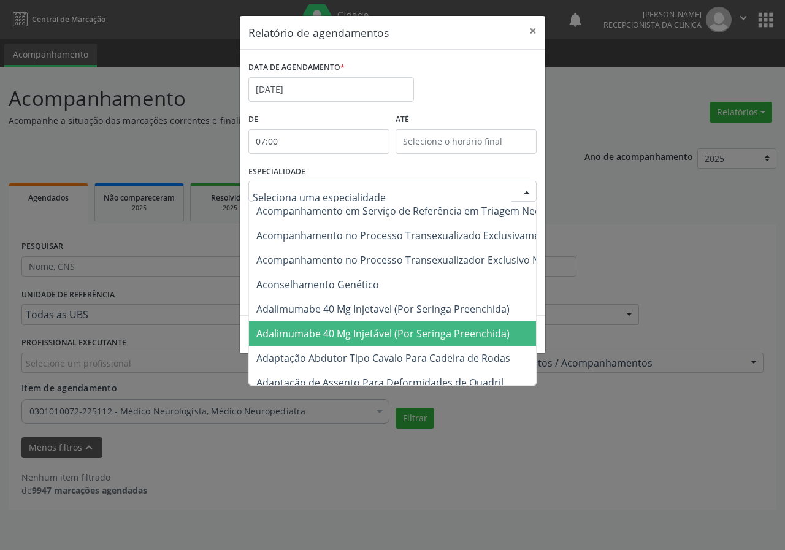
scroll to position [1350, 0]
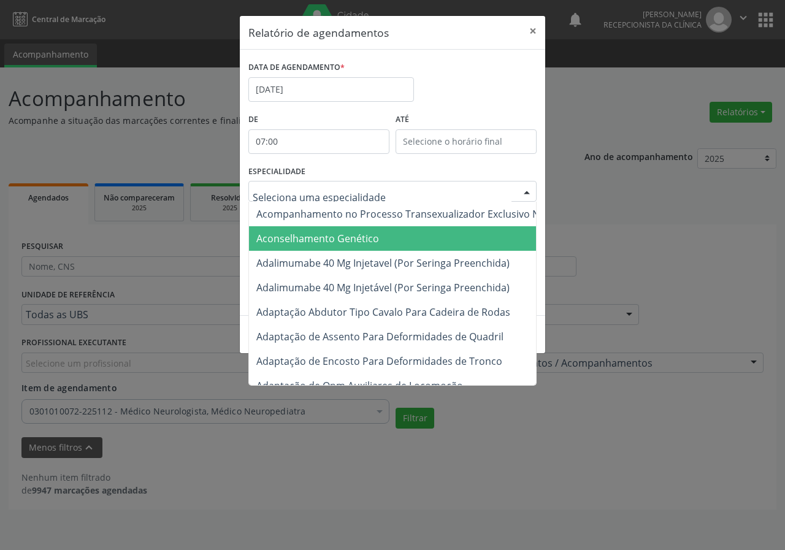
click at [298, 188] on input "text" at bounding box center [382, 197] width 259 height 25
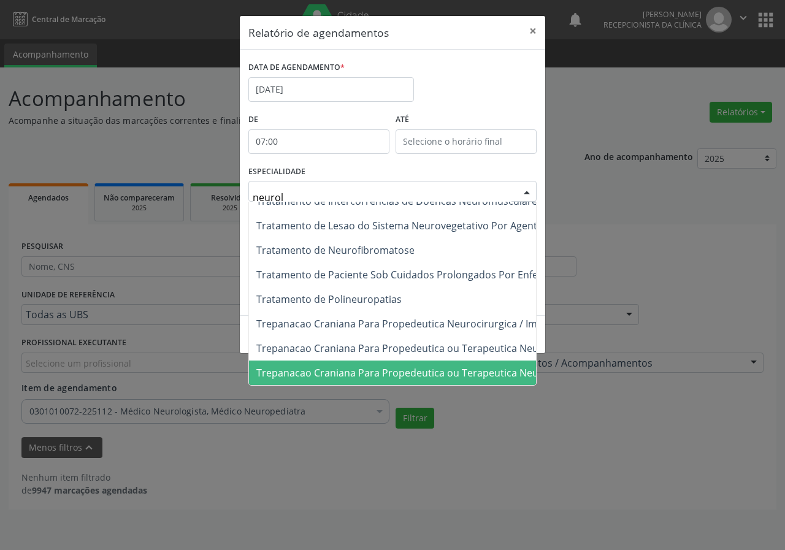
scroll to position [0, 0]
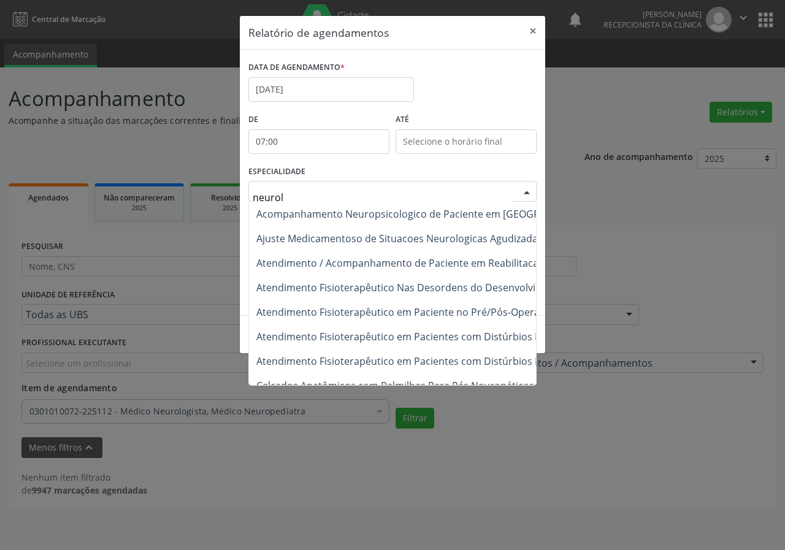
type input "neurolo"
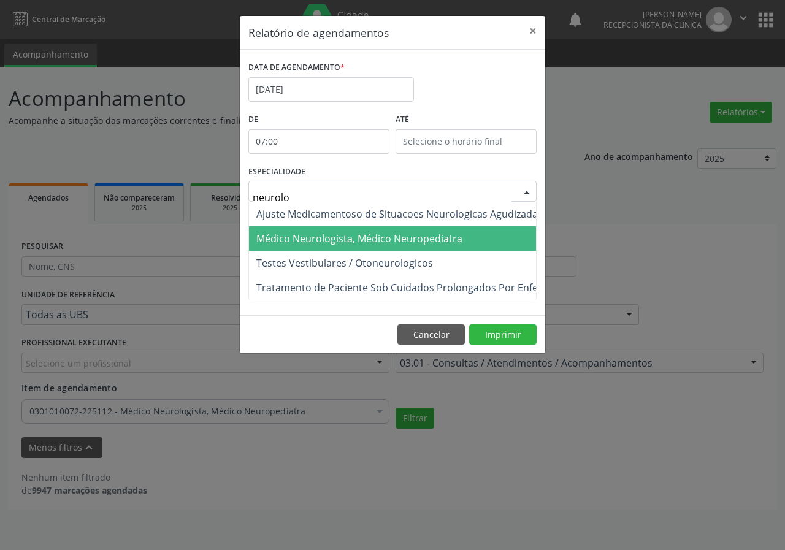
click at [349, 237] on span "Médico Neurologista, Médico Neuropediatra" at bounding box center [359, 238] width 206 height 13
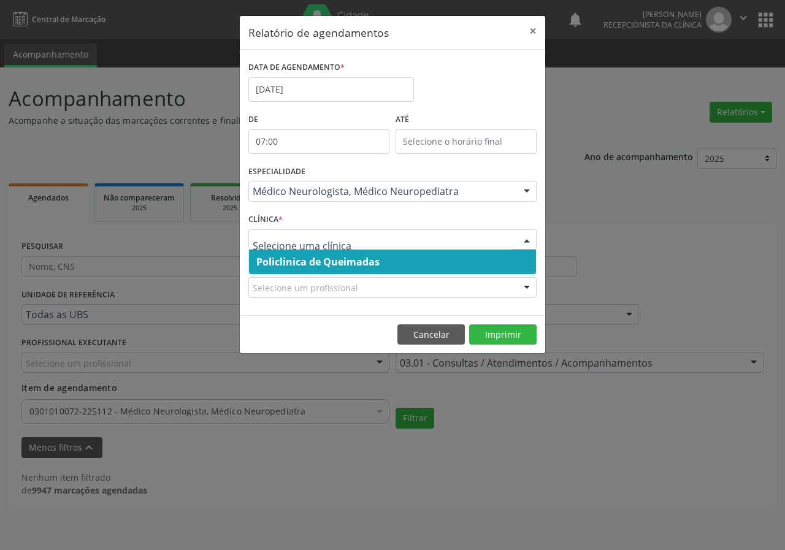
click at [337, 267] on span "Policlinica de Queimadas" at bounding box center [317, 261] width 123 height 13
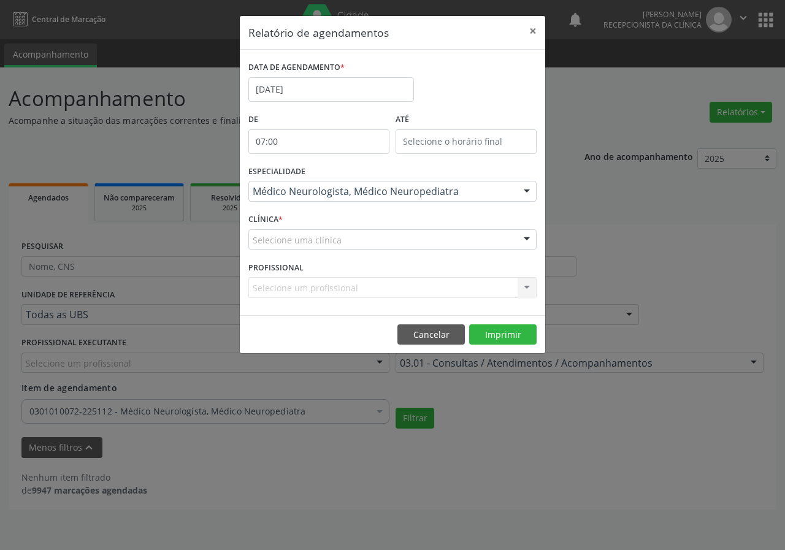
click at [515, 292] on div "Selecione um profissional Todos os profissionais Médico Neurologista - [PERSON_…" at bounding box center [392, 287] width 288 height 21
click at [526, 290] on div "Selecione um profissional Todos os profissionais Médico Neurologista - [PERSON_…" at bounding box center [392, 287] width 288 height 21
type input "12:00"
click at [439, 142] on input "12:00" at bounding box center [466, 141] width 141 height 25
click at [454, 170] on input "12" at bounding box center [442, 168] width 93 height 25
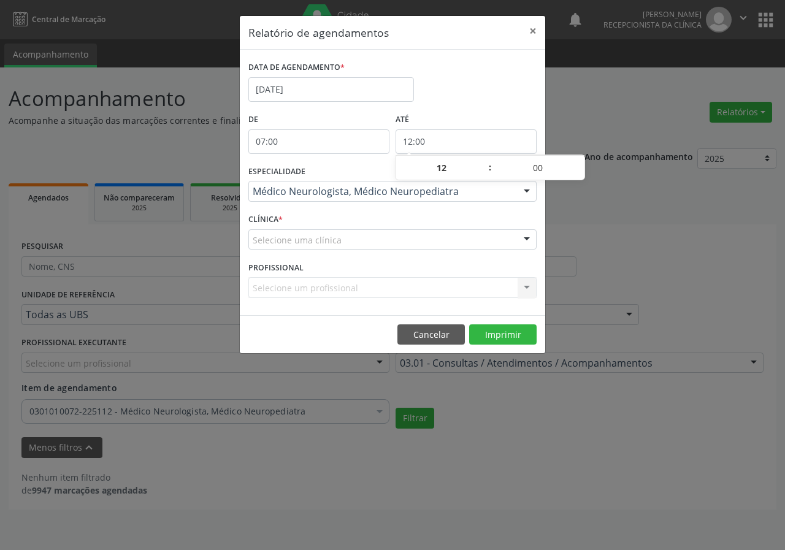
click at [453, 146] on input "12:00" at bounding box center [466, 141] width 141 height 25
click at [464, 96] on div "DATA DE AGENDAMENTO * [DATE]" at bounding box center [392, 84] width 295 height 52
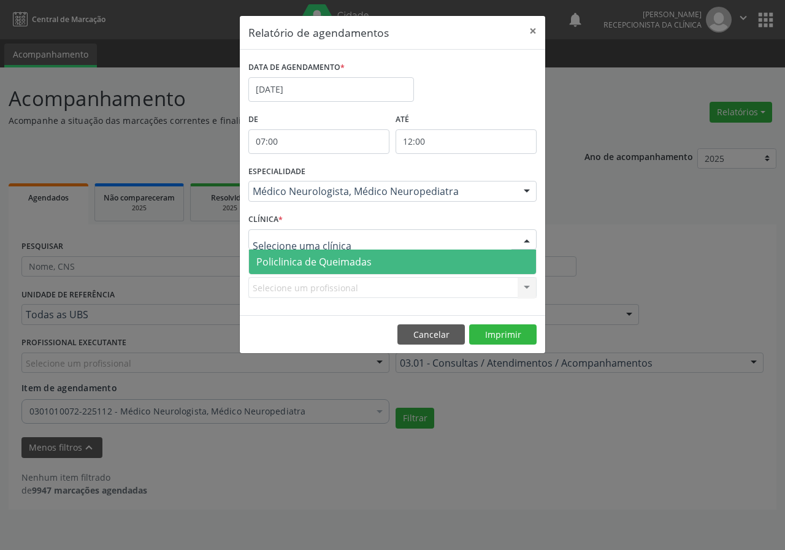
click at [294, 229] on div at bounding box center [392, 239] width 288 height 21
click at [300, 261] on span "Policlinica de Queimadas" at bounding box center [313, 261] width 115 height 13
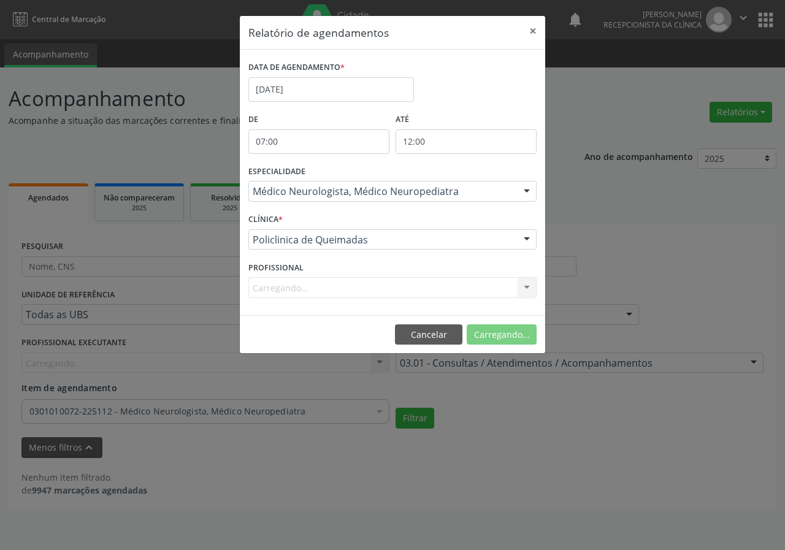
click at [360, 285] on div "Carregando... Todos os profissionais Médico Neurologista - [PERSON_NAME] Batist…" at bounding box center [392, 287] width 288 height 21
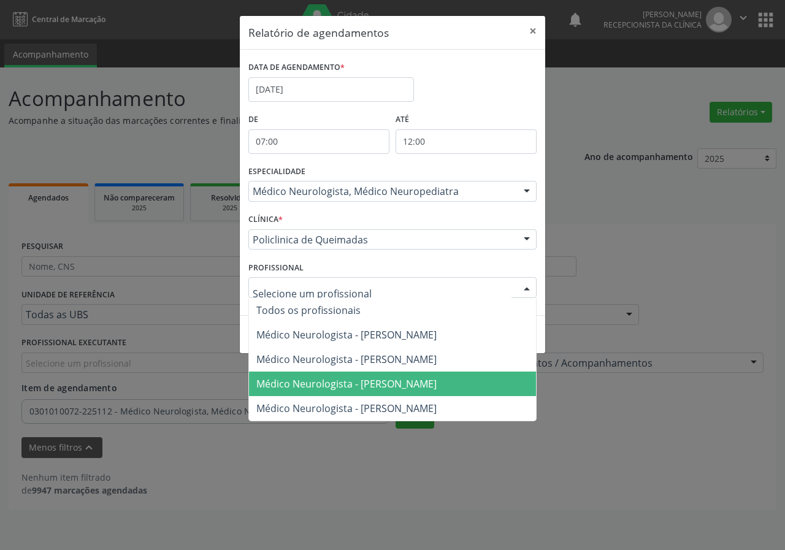
click at [328, 382] on span "Médico Neurologista - [PERSON_NAME]" at bounding box center [346, 383] width 180 height 13
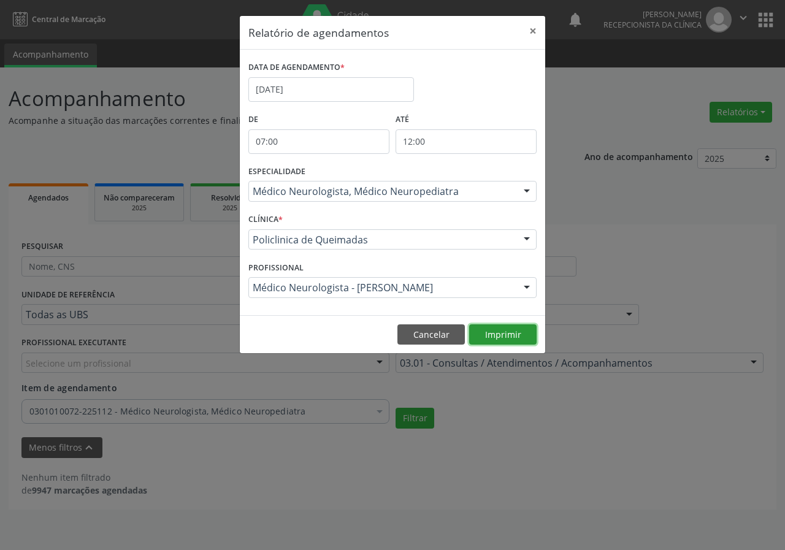
click at [497, 329] on button "Imprimir" at bounding box center [502, 335] width 67 height 21
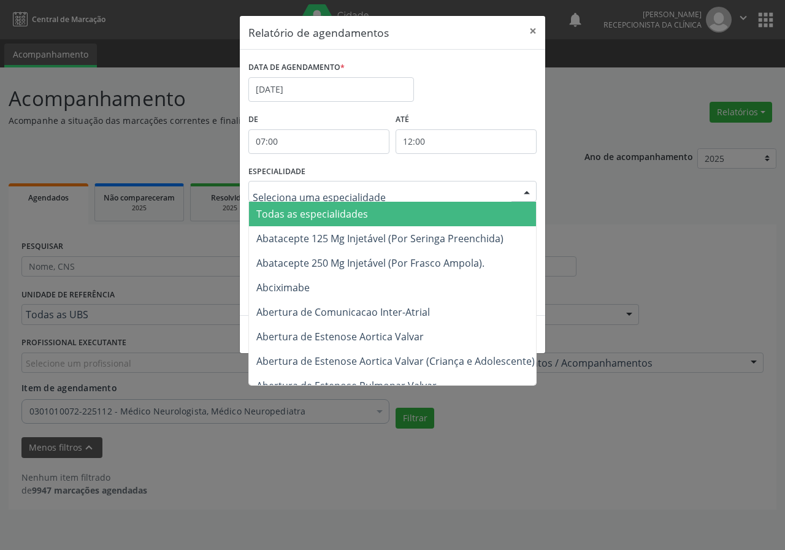
click at [315, 211] on span "Todas as especialidades" at bounding box center [312, 213] width 112 height 13
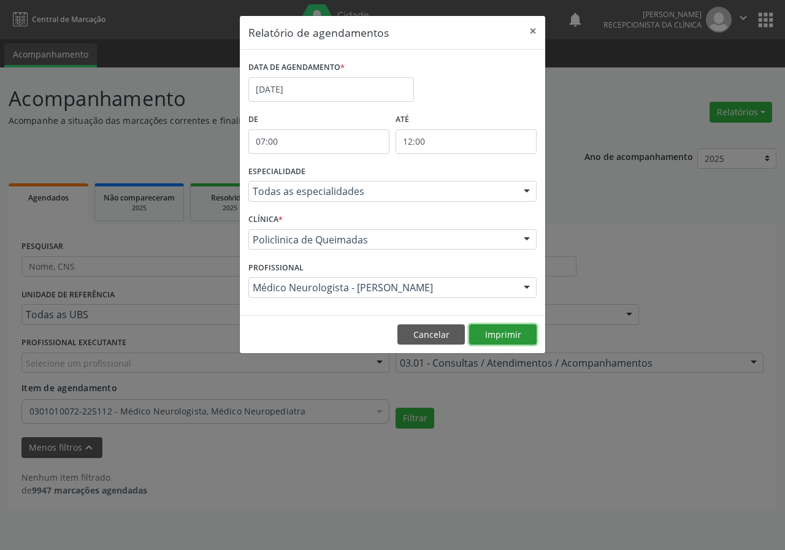
click at [494, 335] on button "Imprimir" at bounding box center [502, 335] width 67 height 21
